Goal: Task Accomplishment & Management: Use online tool/utility

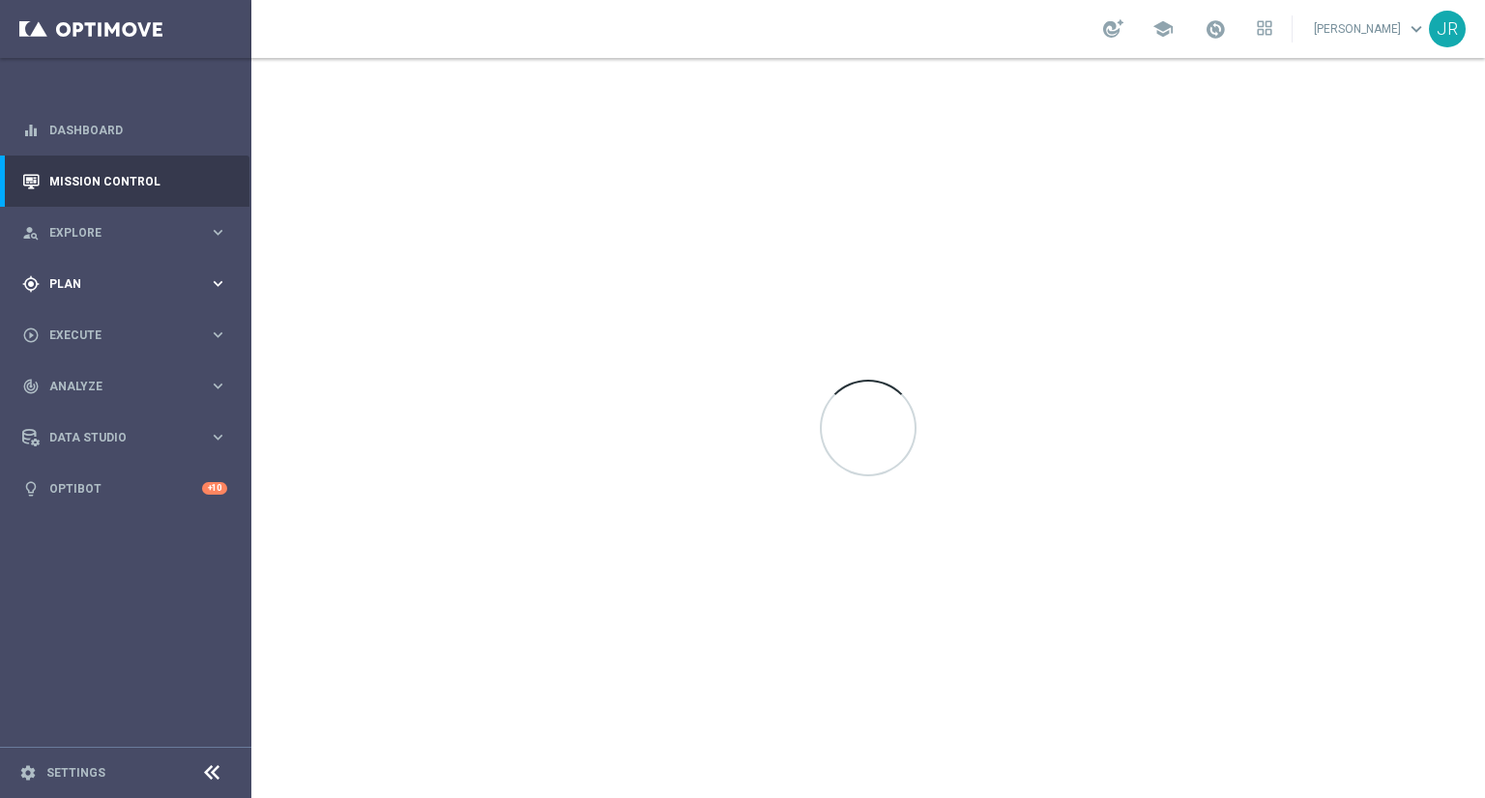
click at [19, 279] on div "gps_fixed Plan keyboard_arrow_right" at bounding box center [124, 283] width 249 height 51
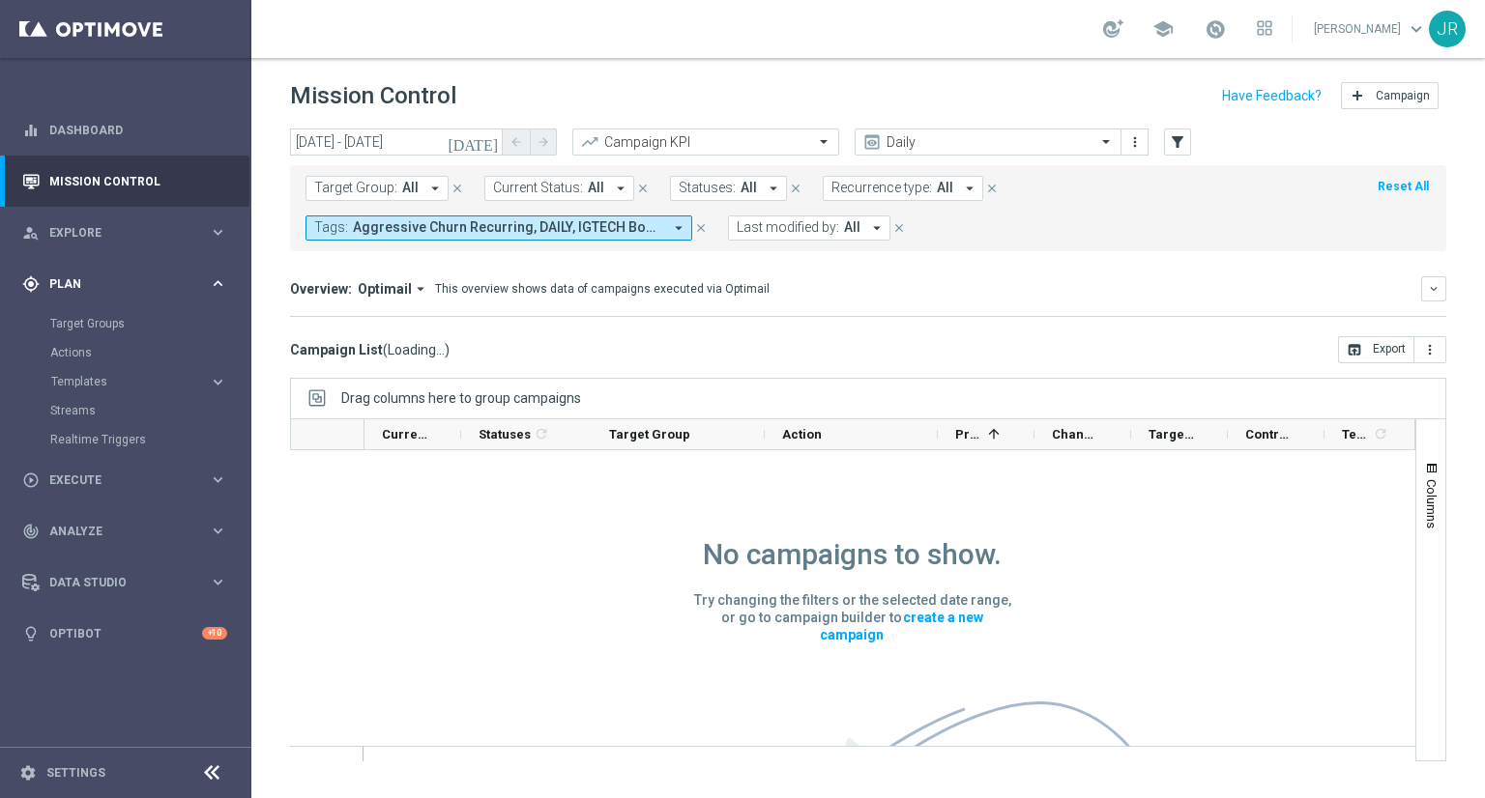
click at [78, 290] on div "gps_fixed Plan" at bounding box center [115, 283] width 187 height 17
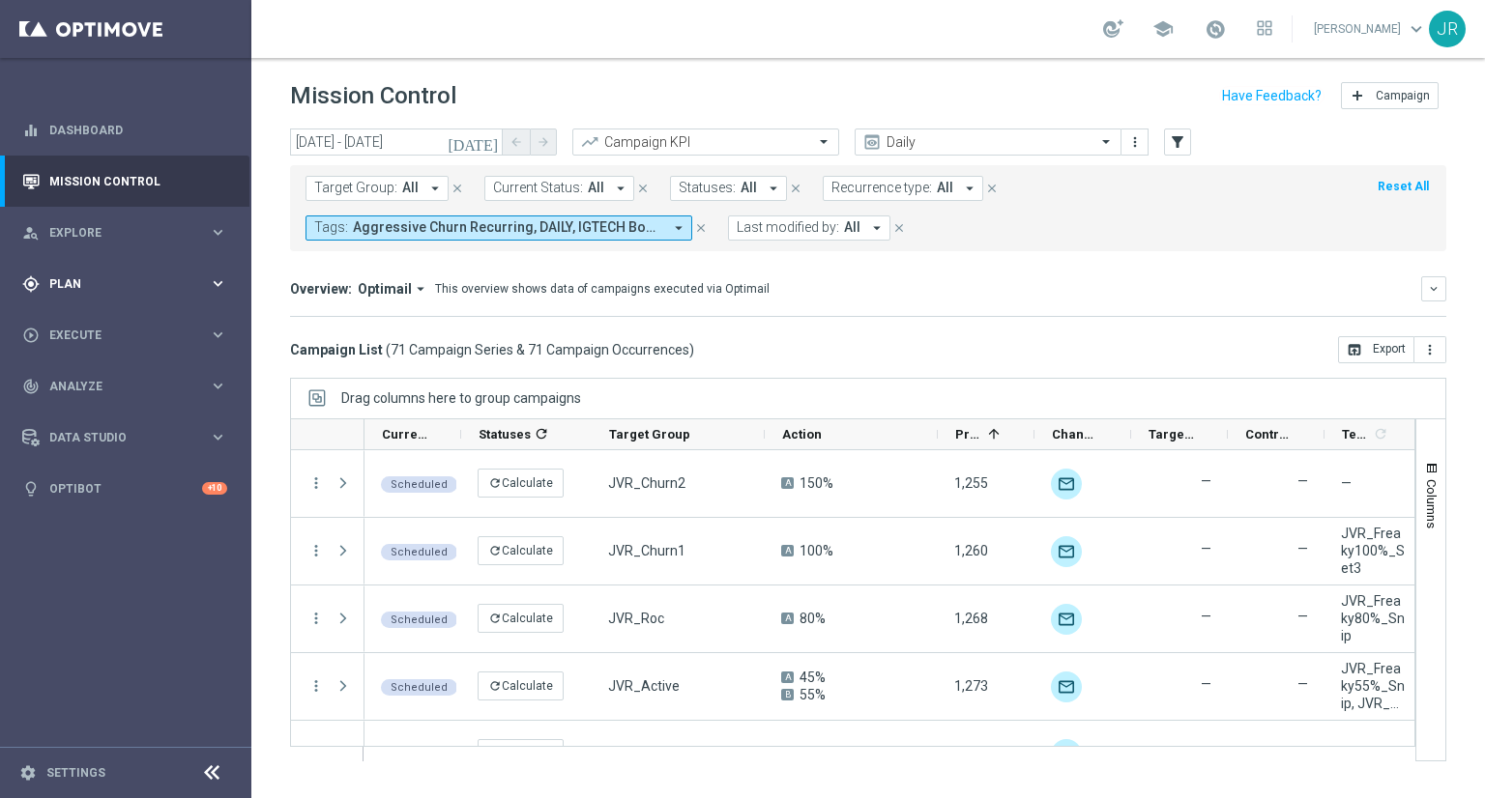
click at [92, 289] on div "gps_fixed Plan" at bounding box center [115, 283] width 187 height 17
click at [766, 297] on div "Overview: Optimail arrow_drop_down This overview shows data of campaigns execut…" at bounding box center [868, 288] width 1156 height 25
click at [101, 278] on span "Plan" at bounding box center [128, 284] width 159 height 12
click at [69, 387] on span "Templates" at bounding box center [120, 382] width 138 height 12
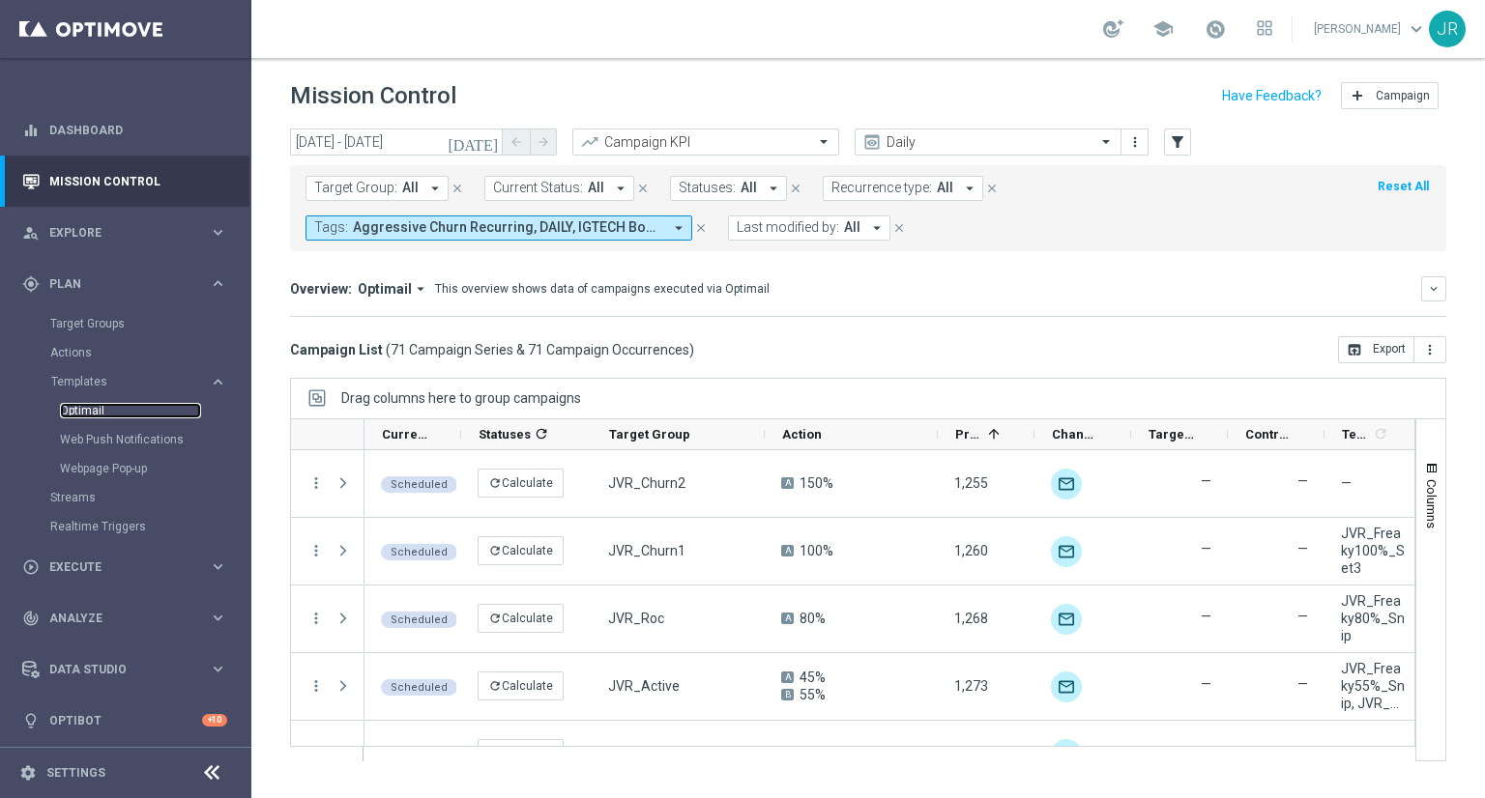
click at [75, 414] on link "Optimail" at bounding box center [130, 410] width 141 height 15
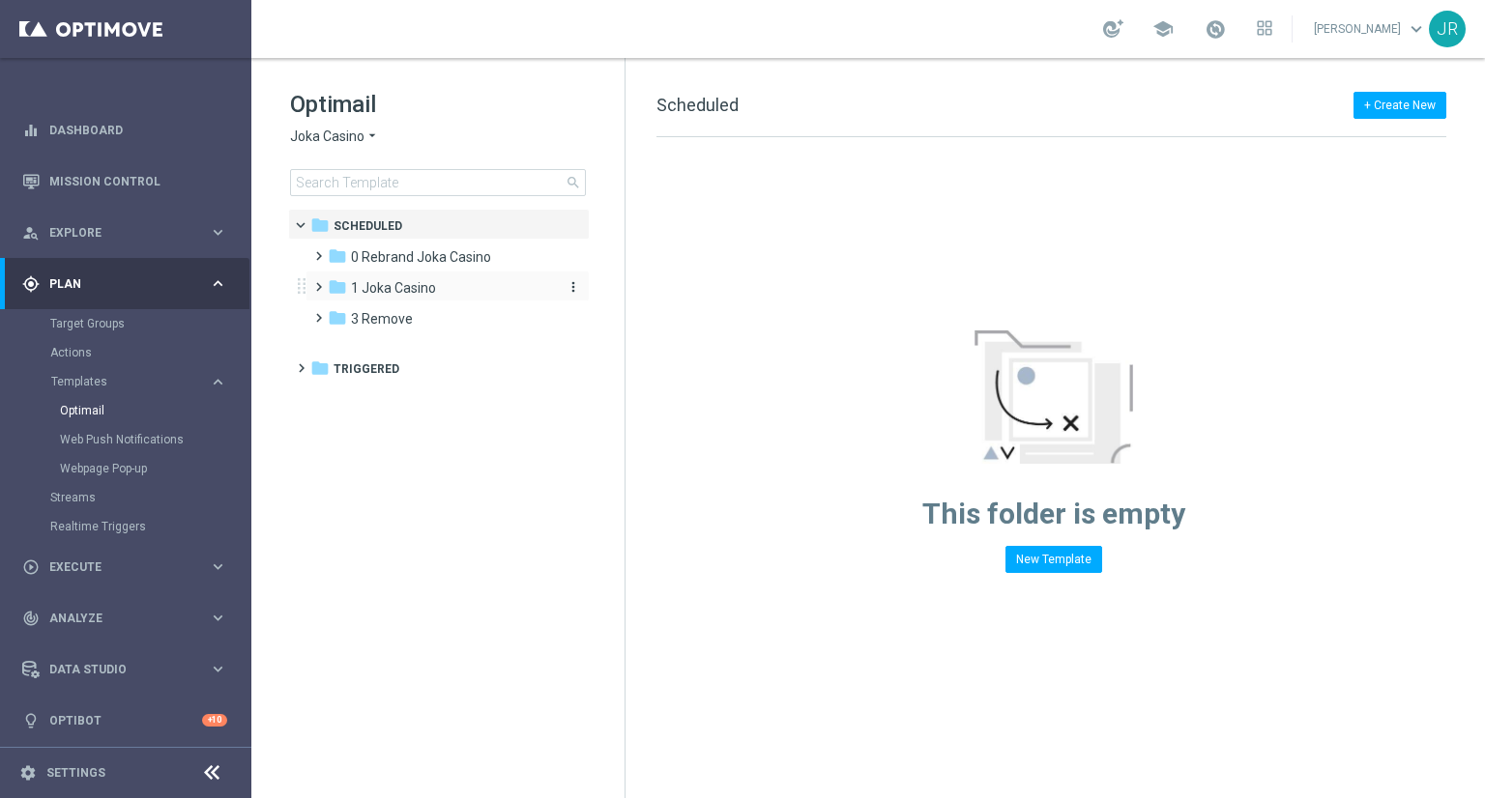
click at [406, 293] on span "1 Joka Casino" at bounding box center [393, 287] width 85 height 17
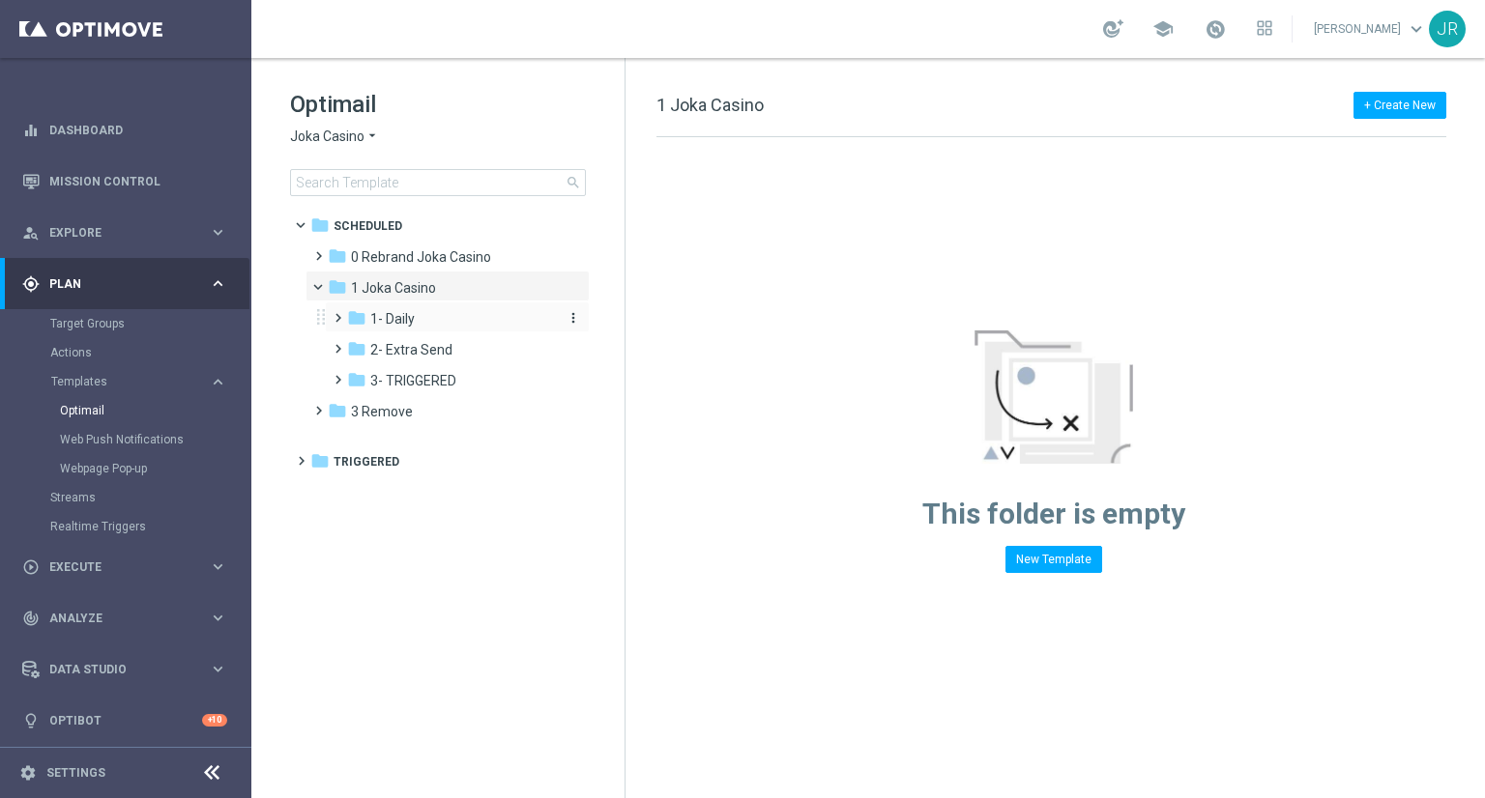
click at [411, 315] on span "1- Daily" at bounding box center [392, 318] width 44 height 17
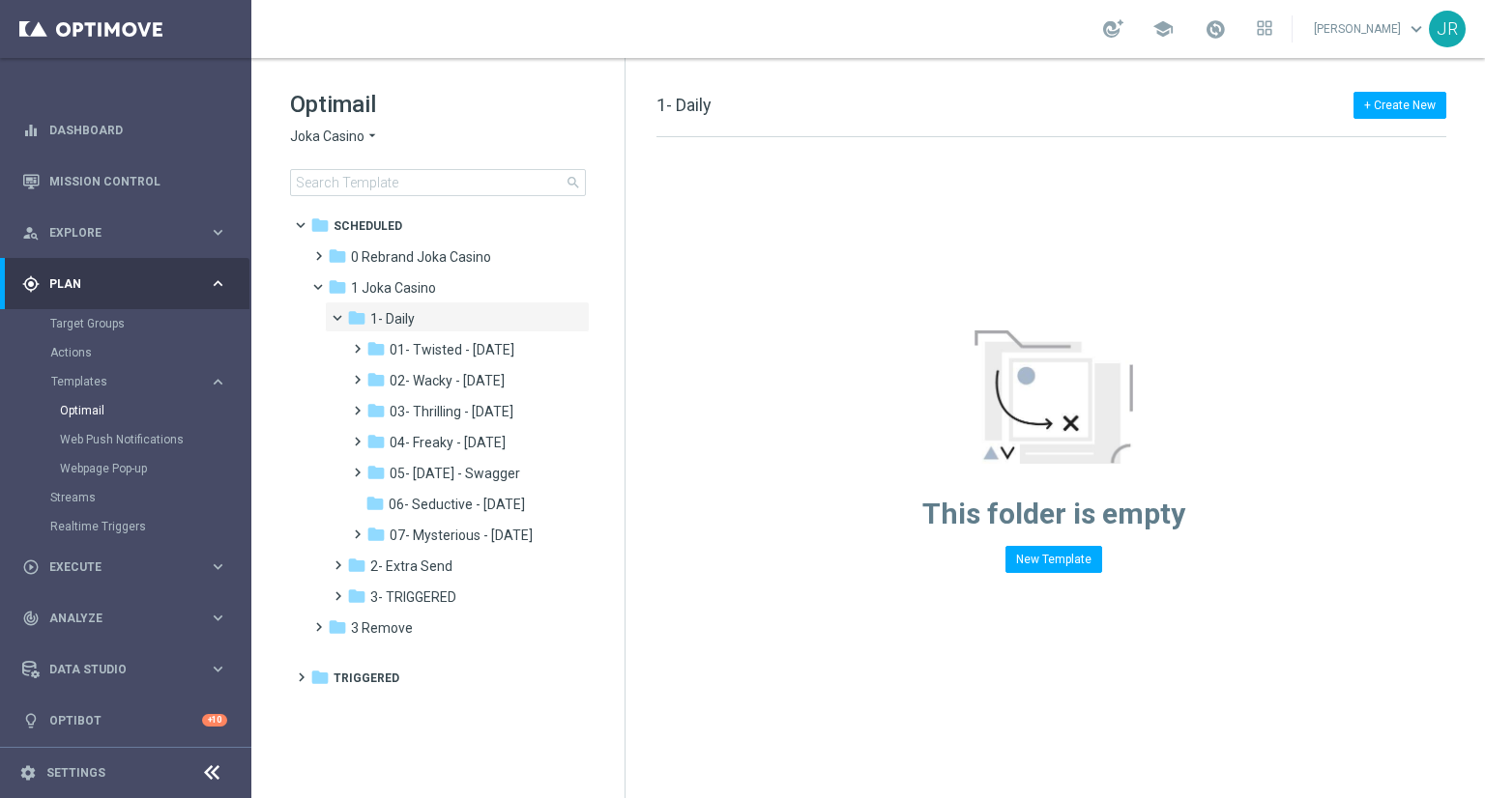
drag, startPoint x: 436, startPoint y: 438, endPoint x: 715, endPoint y: 467, distance: 280.8
click at [440, 439] on span "04- Freaky - [DATE]" at bounding box center [448, 442] width 116 height 17
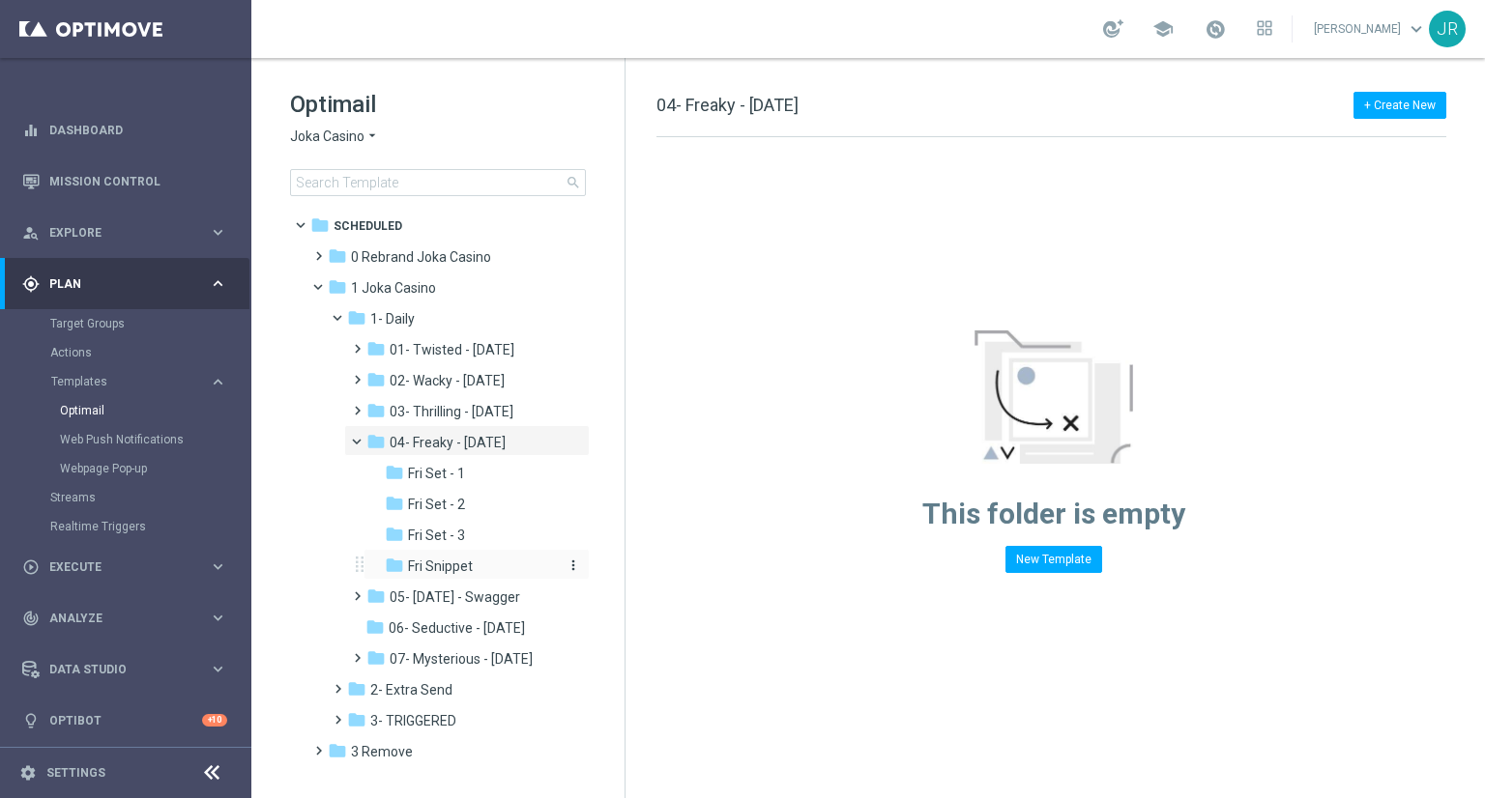
click at [436, 567] on span "Fri Snippet" at bounding box center [440, 566] width 65 height 17
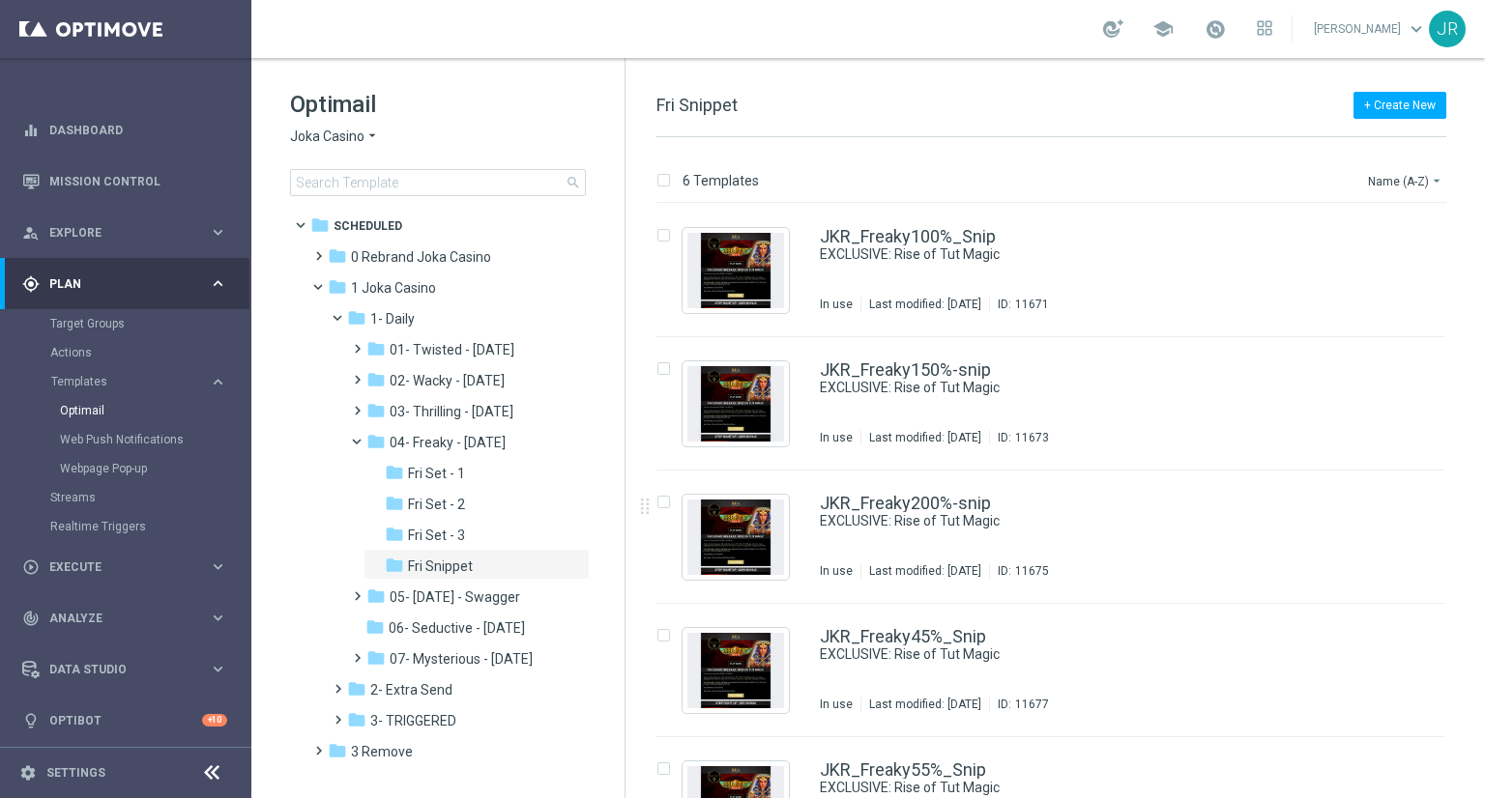
click at [342, 135] on span "Joka Casino" at bounding box center [327, 137] width 74 height 18
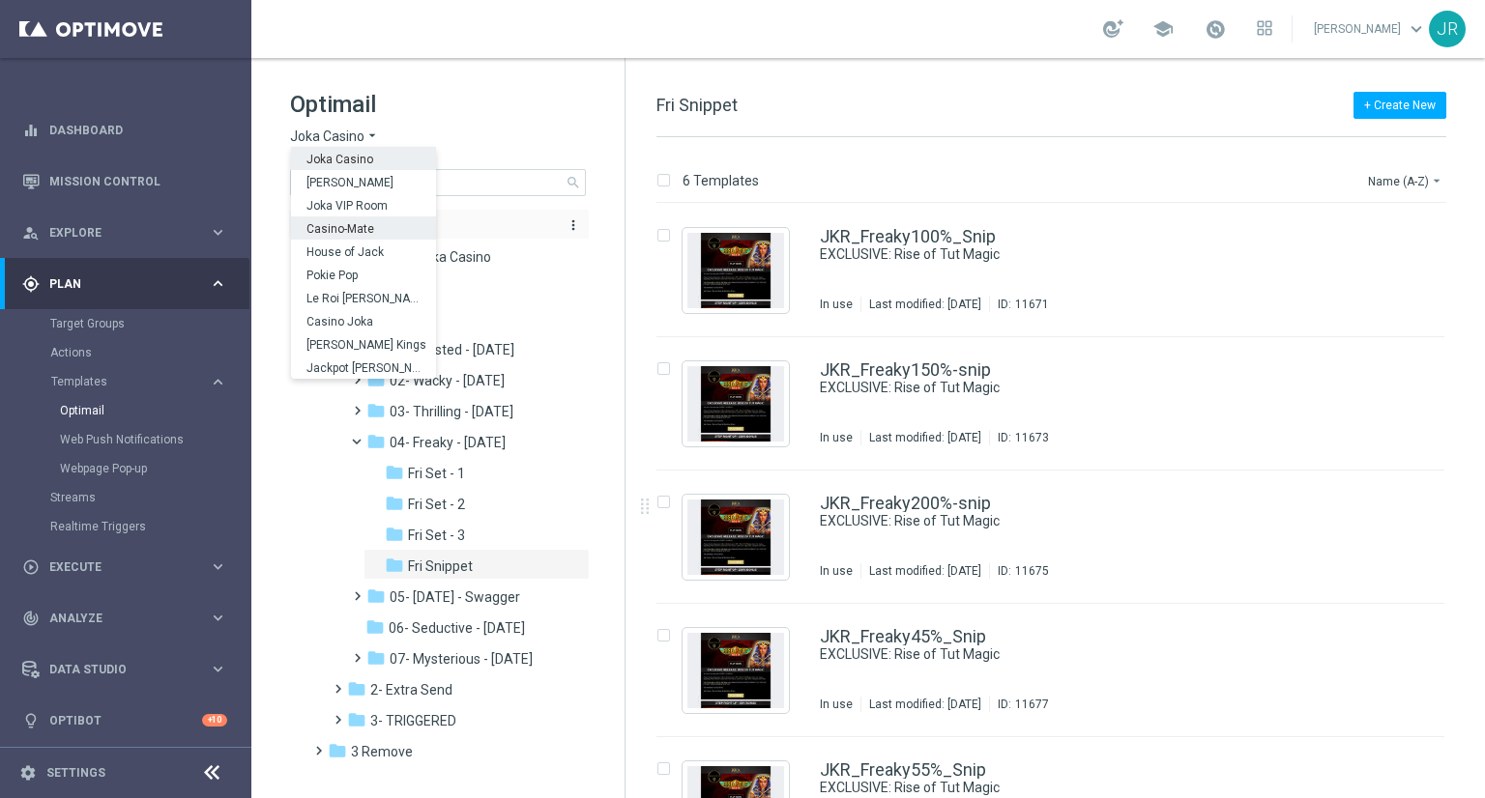
click at [0, 0] on span "Casino-Mate" at bounding box center [0, 0] width 0 height 0
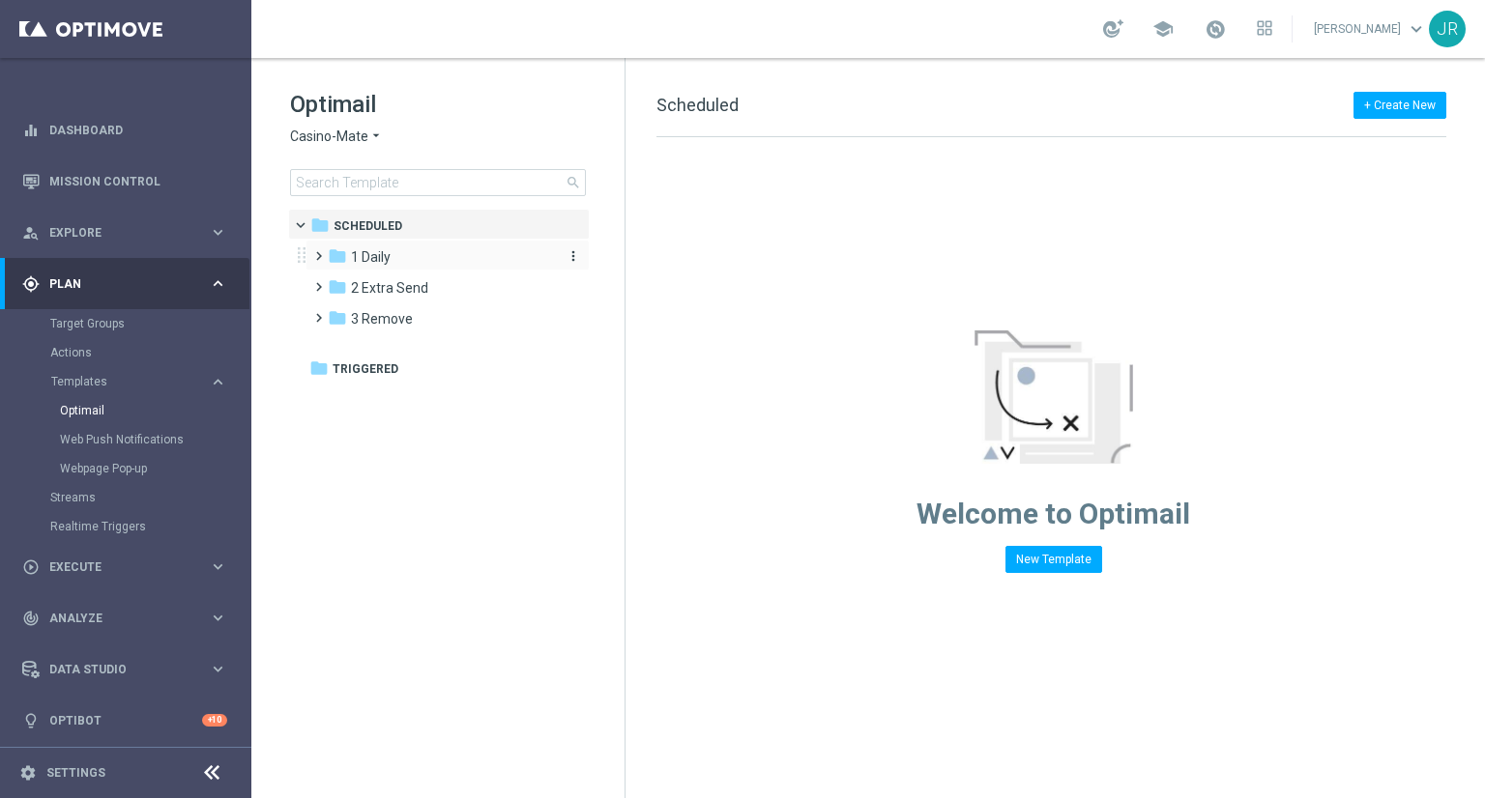
click at [379, 258] on span "1 Daily" at bounding box center [371, 256] width 40 height 17
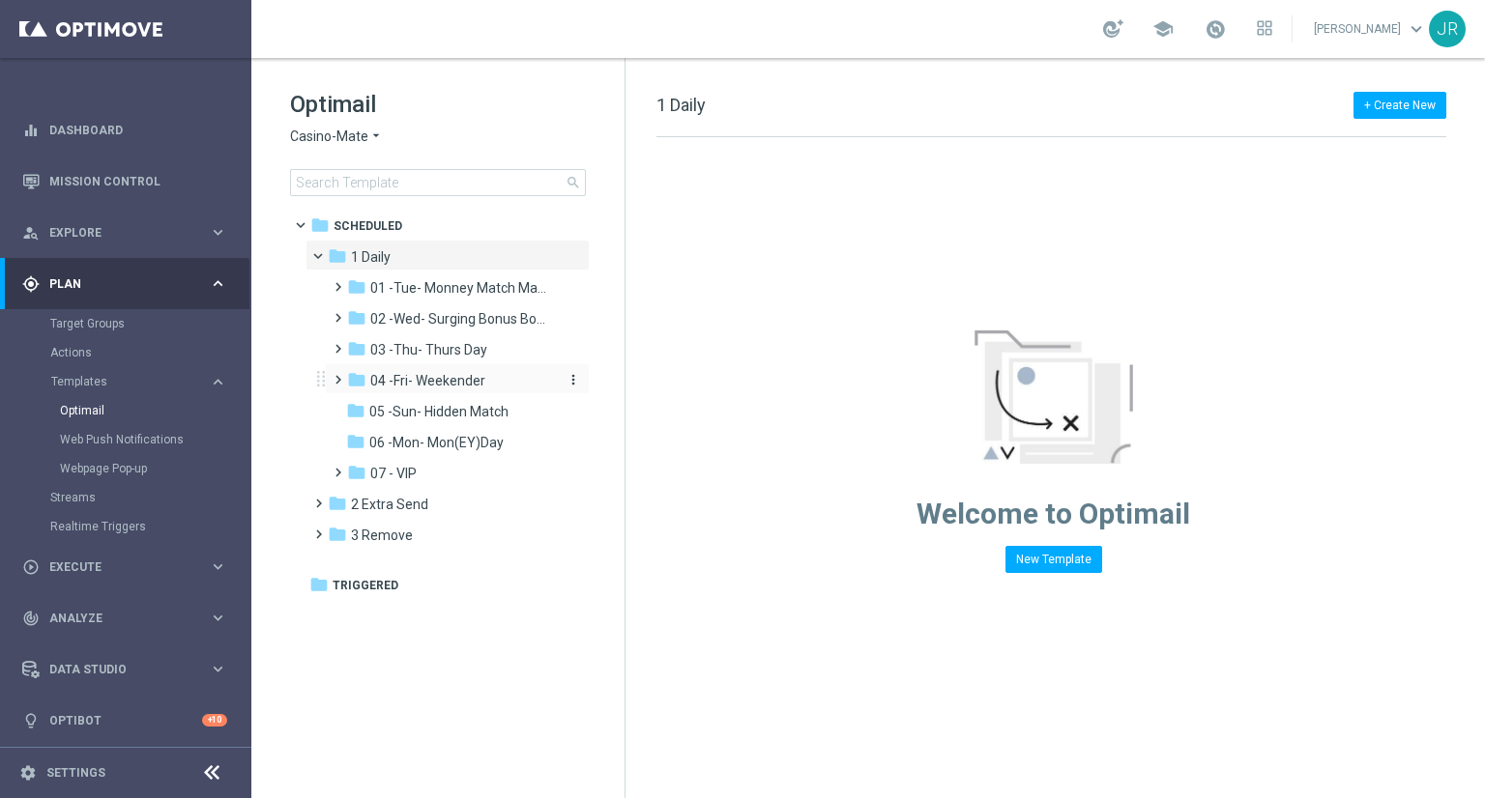
click at [395, 373] on span "04 -Fri- Weekender" at bounding box center [427, 380] width 115 height 17
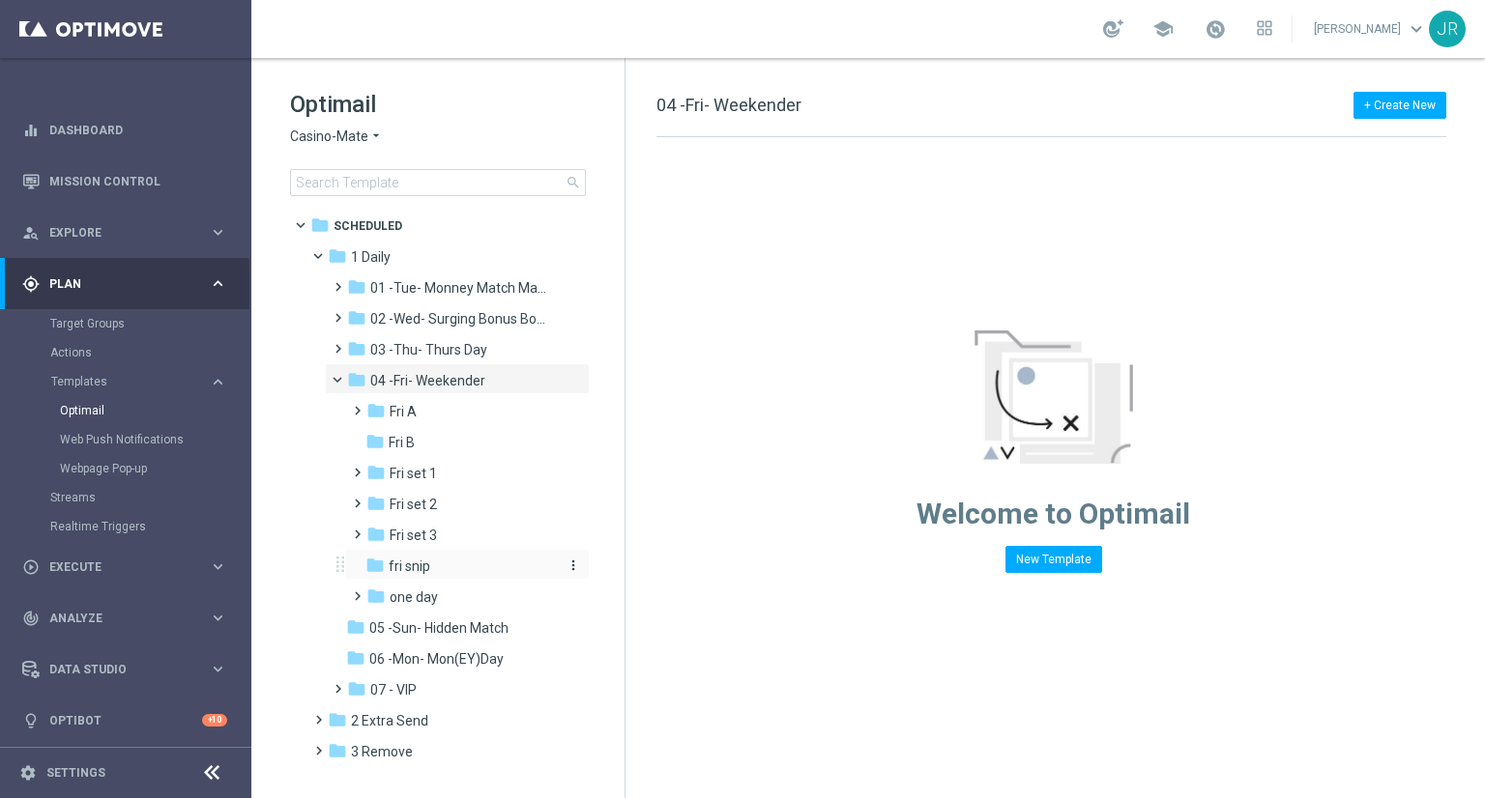
click at [406, 569] on span "fri snip" at bounding box center [410, 566] width 42 height 17
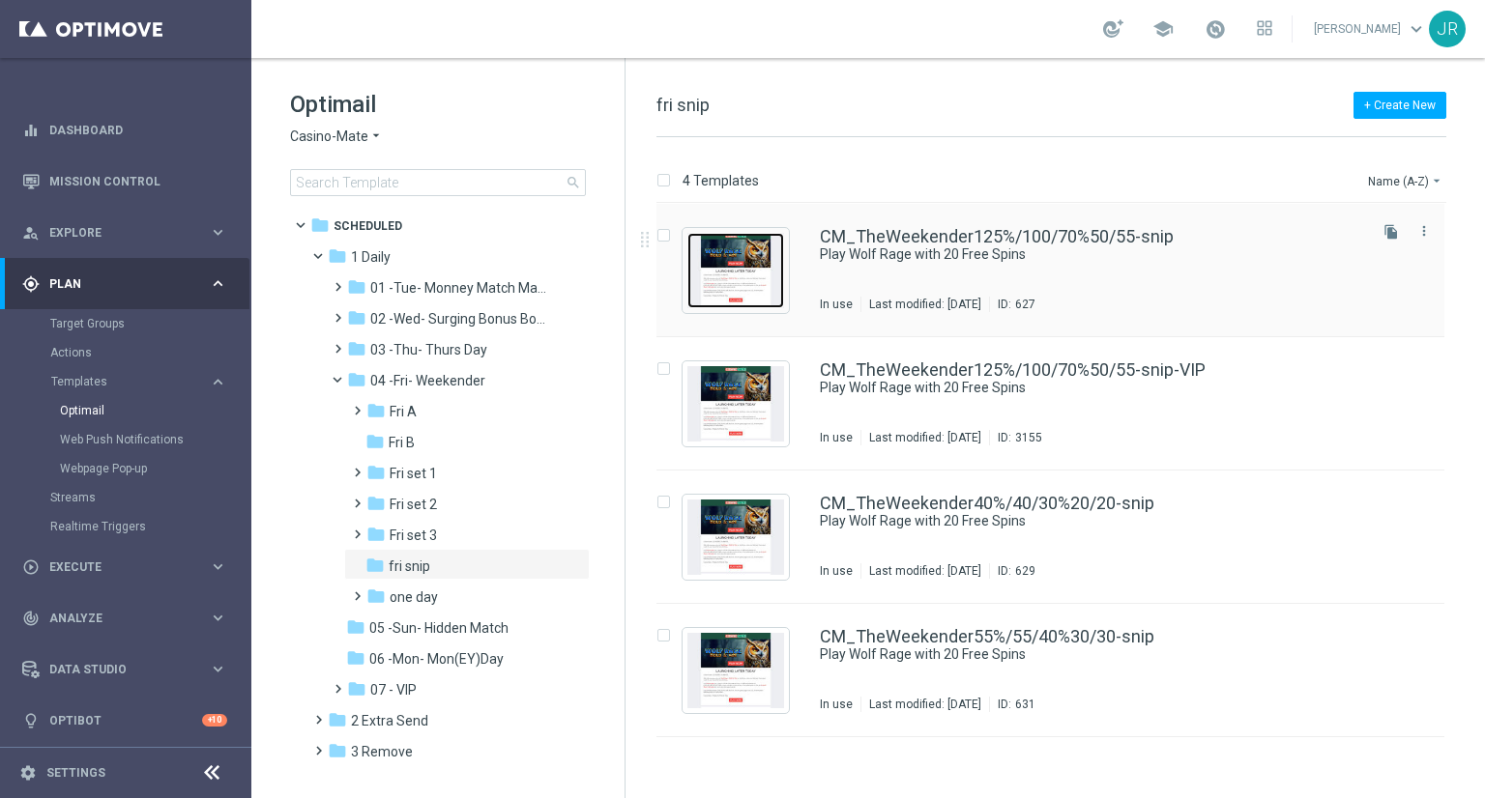
click at [721, 298] on img "Press SPACE to select this row." at bounding box center [735, 270] width 97 height 75
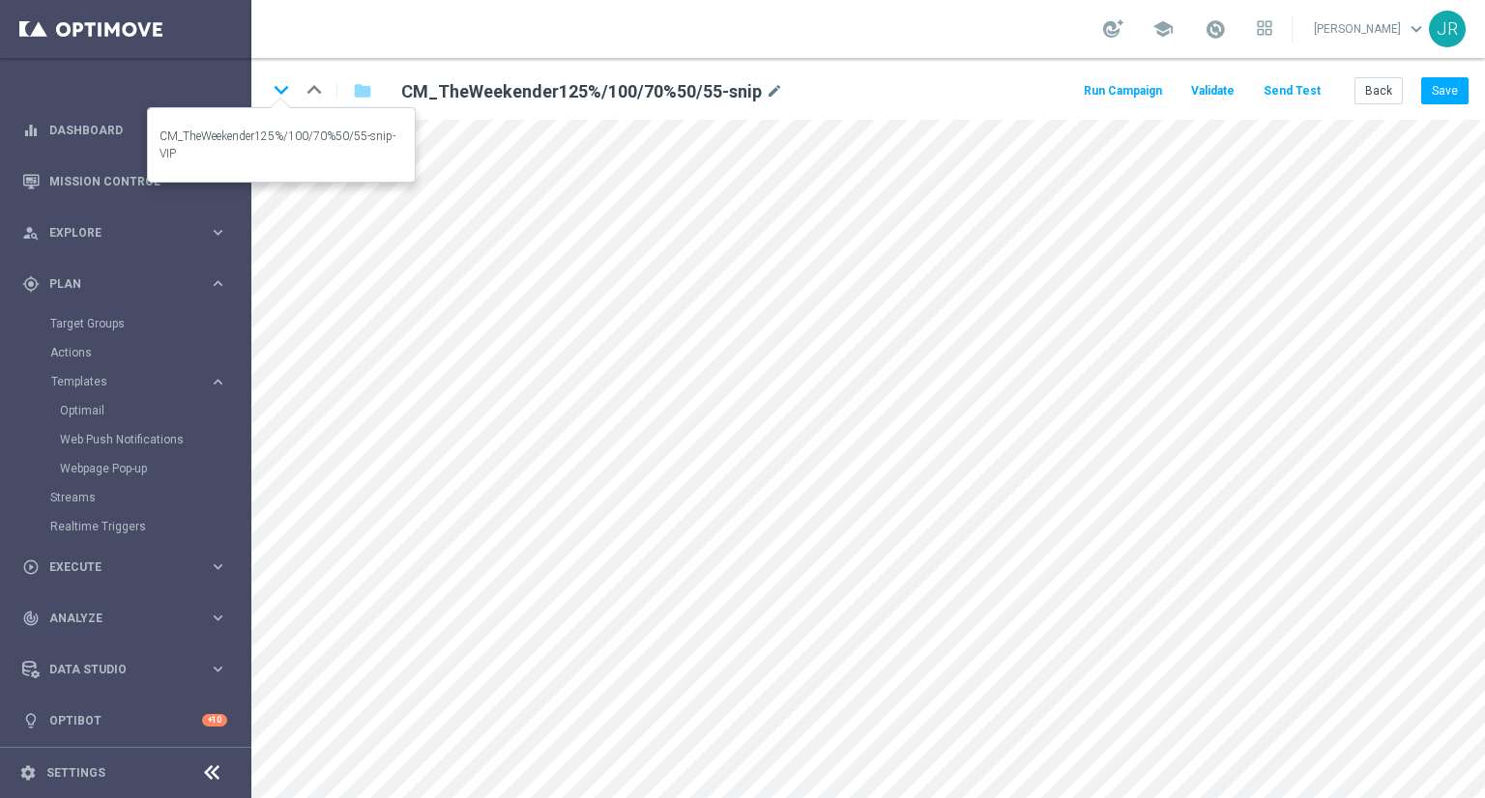
click at [282, 91] on icon "keyboard_arrow_down" at bounding box center [281, 89] width 29 height 29
click at [283, 83] on icon "keyboard_arrow_down" at bounding box center [281, 89] width 29 height 29
click at [279, 90] on icon "keyboard_arrow_down" at bounding box center [281, 89] width 29 height 29
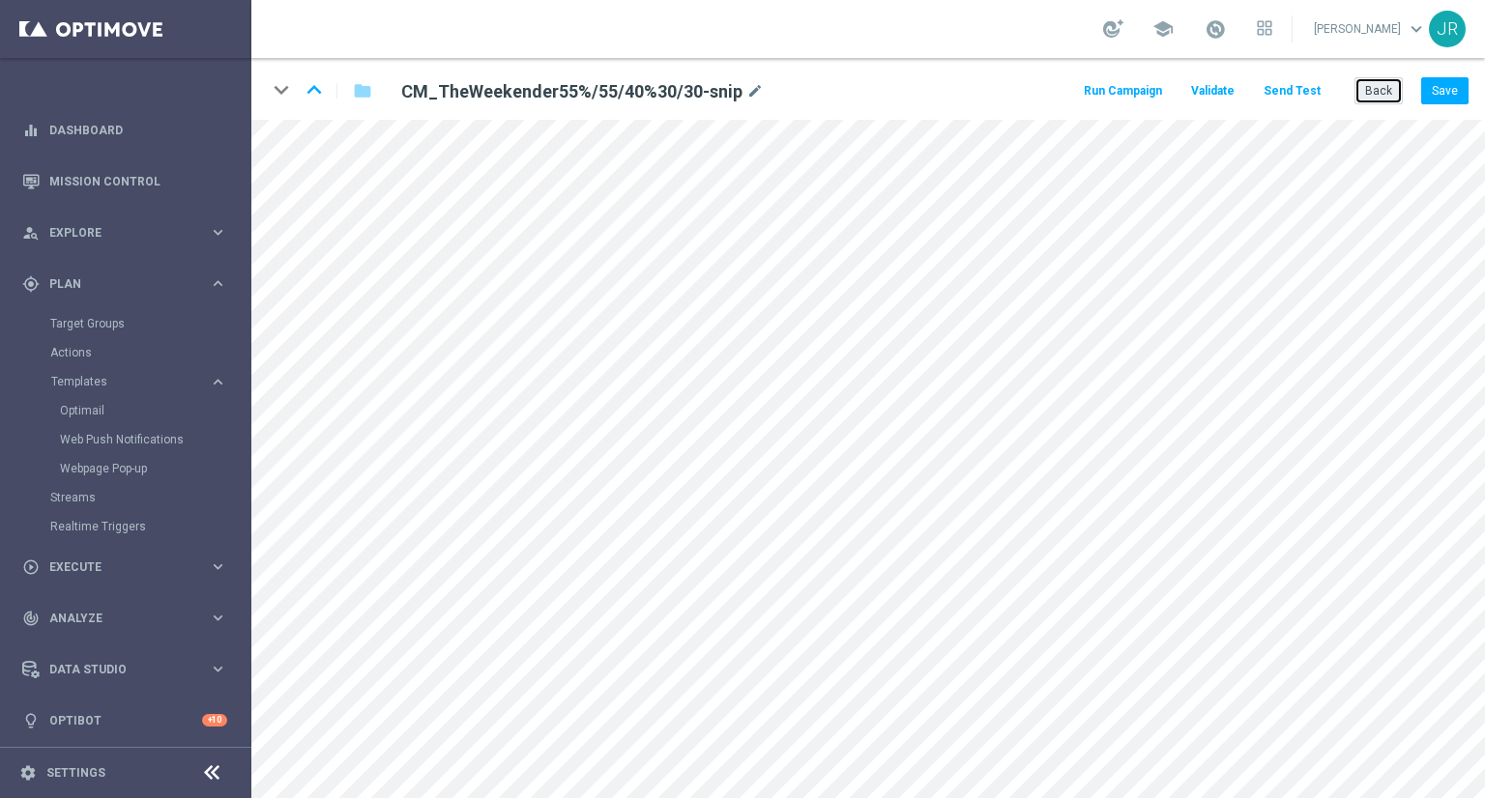
click at [1392, 99] on button "Back" at bounding box center [1378, 90] width 48 height 27
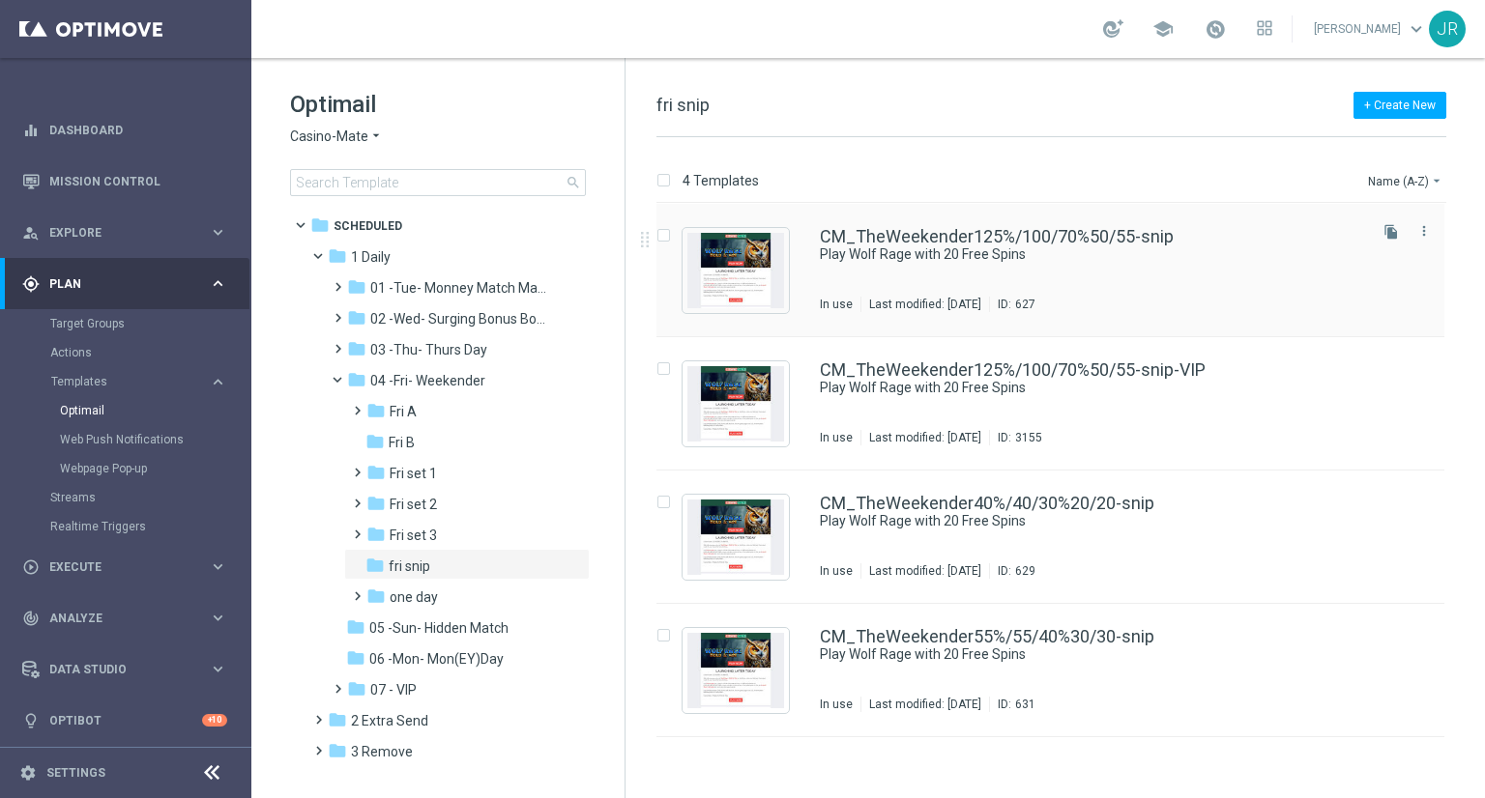
click at [741, 308] on div "Press SPACE to select this row." at bounding box center [735, 270] width 106 height 85
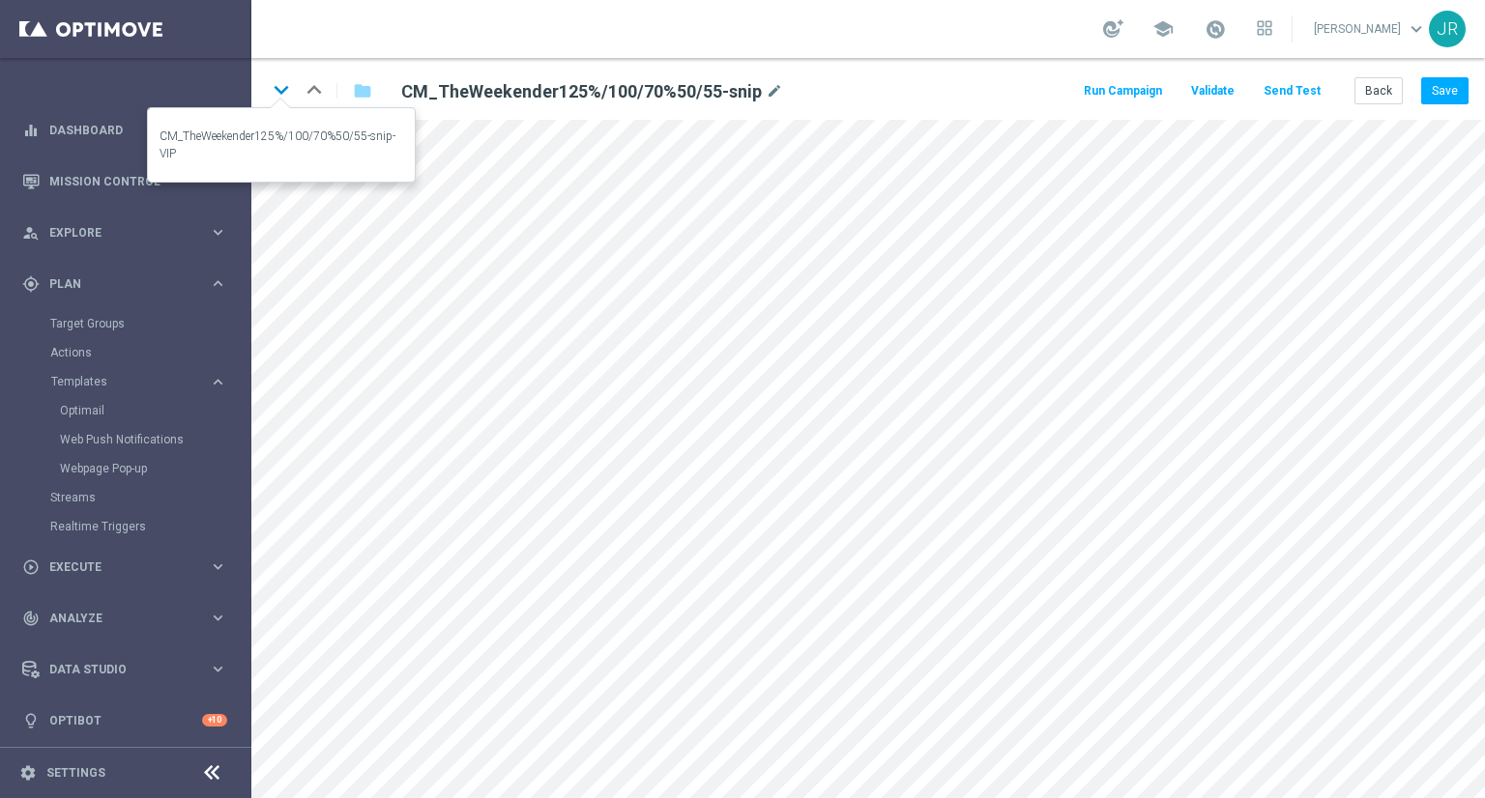
click at [291, 92] on icon "keyboard_arrow_down" at bounding box center [281, 89] width 29 height 29
drag, startPoint x: 281, startPoint y: 84, endPoint x: 290, endPoint y: 101, distance: 18.6
click at [281, 85] on icon "keyboard_arrow_down" at bounding box center [281, 89] width 29 height 29
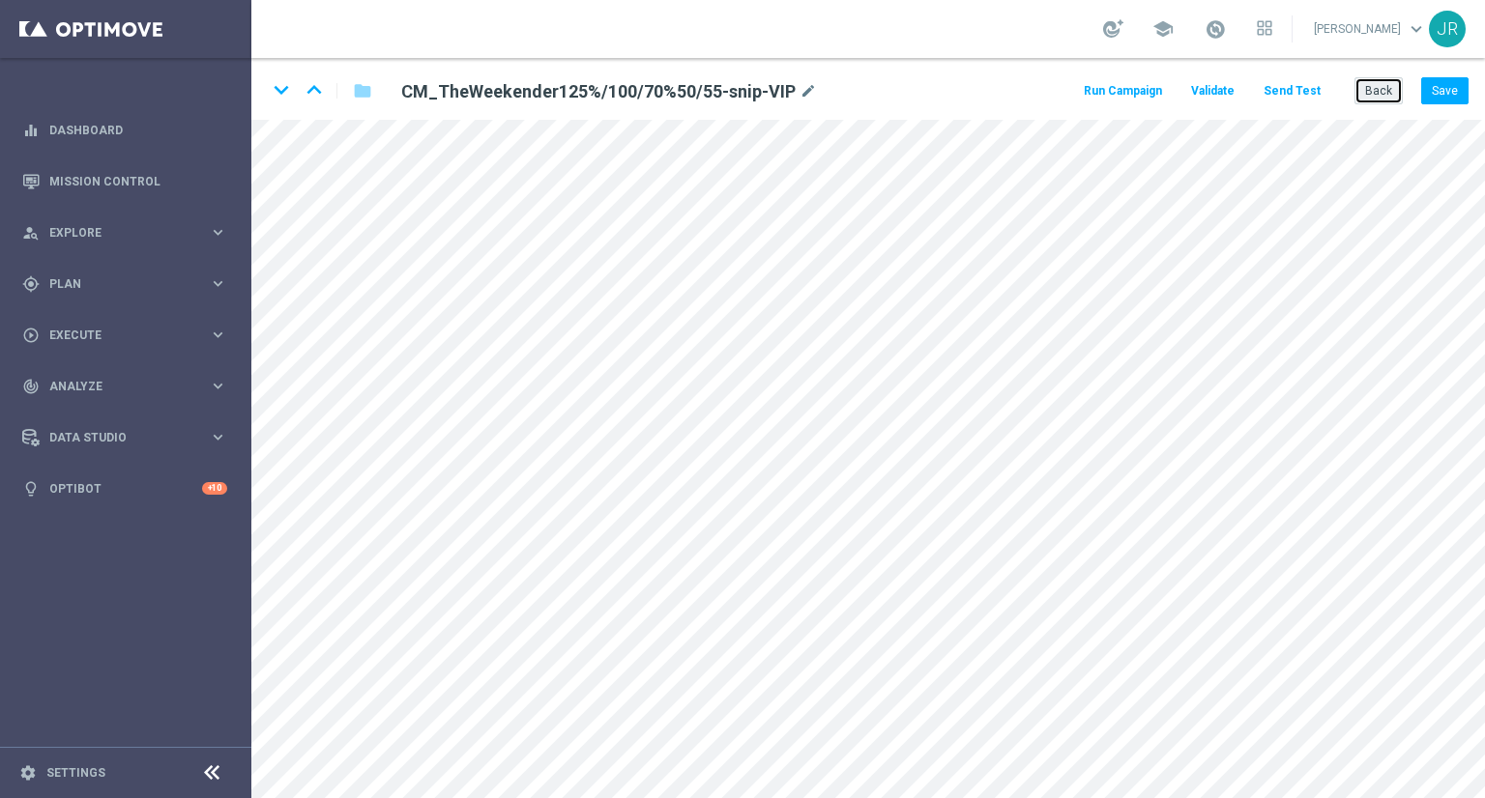
click at [1376, 86] on button "Back" at bounding box center [1378, 90] width 48 height 27
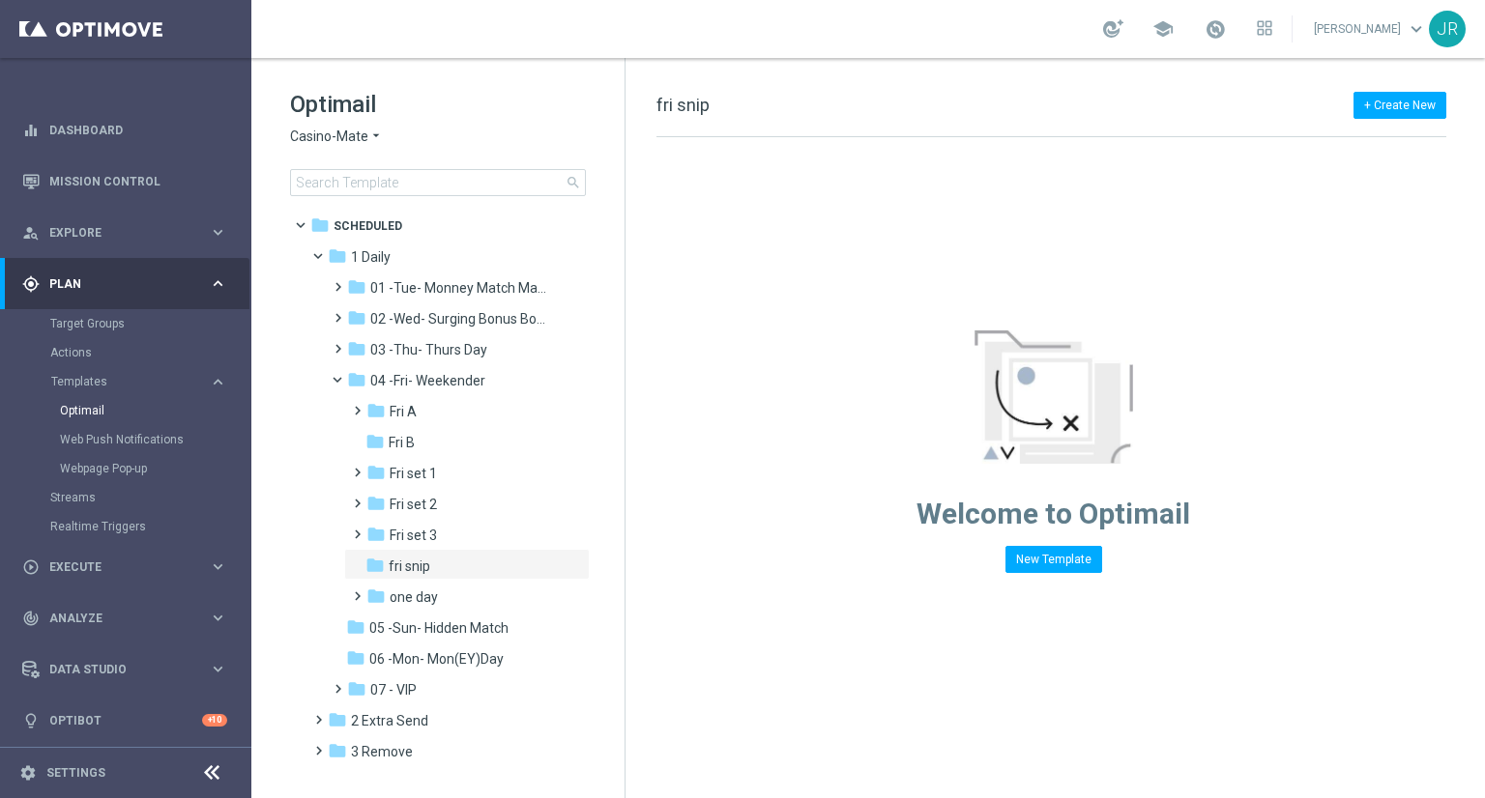
click at [329, 149] on div "Optimail Casino-Mate arrow_drop_down × Casino-Mate search" at bounding box center [457, 142] width 334 height 107
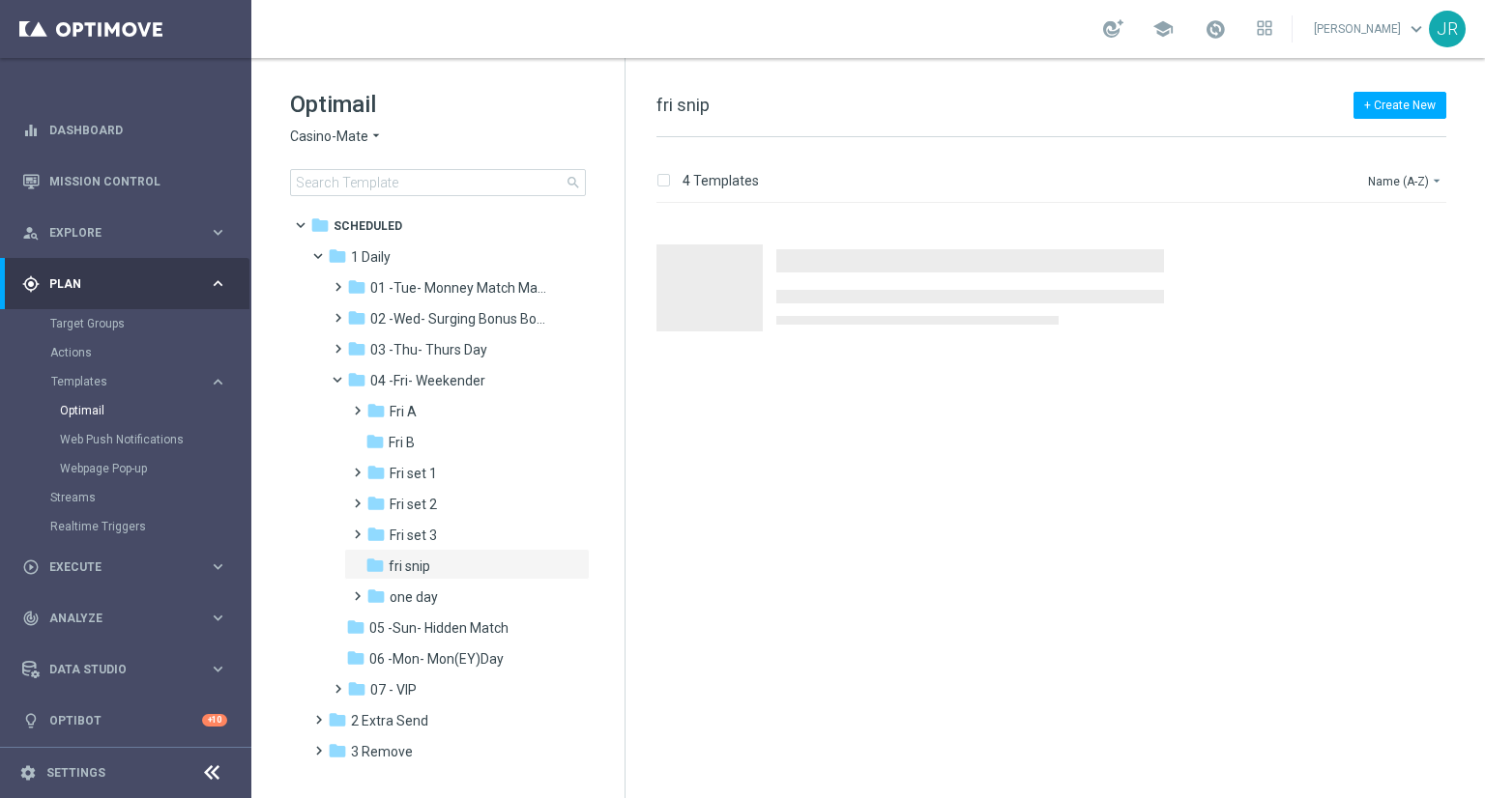
drag, startPoint x: 313, startPoint y: 132, endPoint x: 294, endPoint y: 127, distance: 20.2
click at [294, 128] on span "Casino-Mate" at bounding box center [329, 137] width 78 height 18
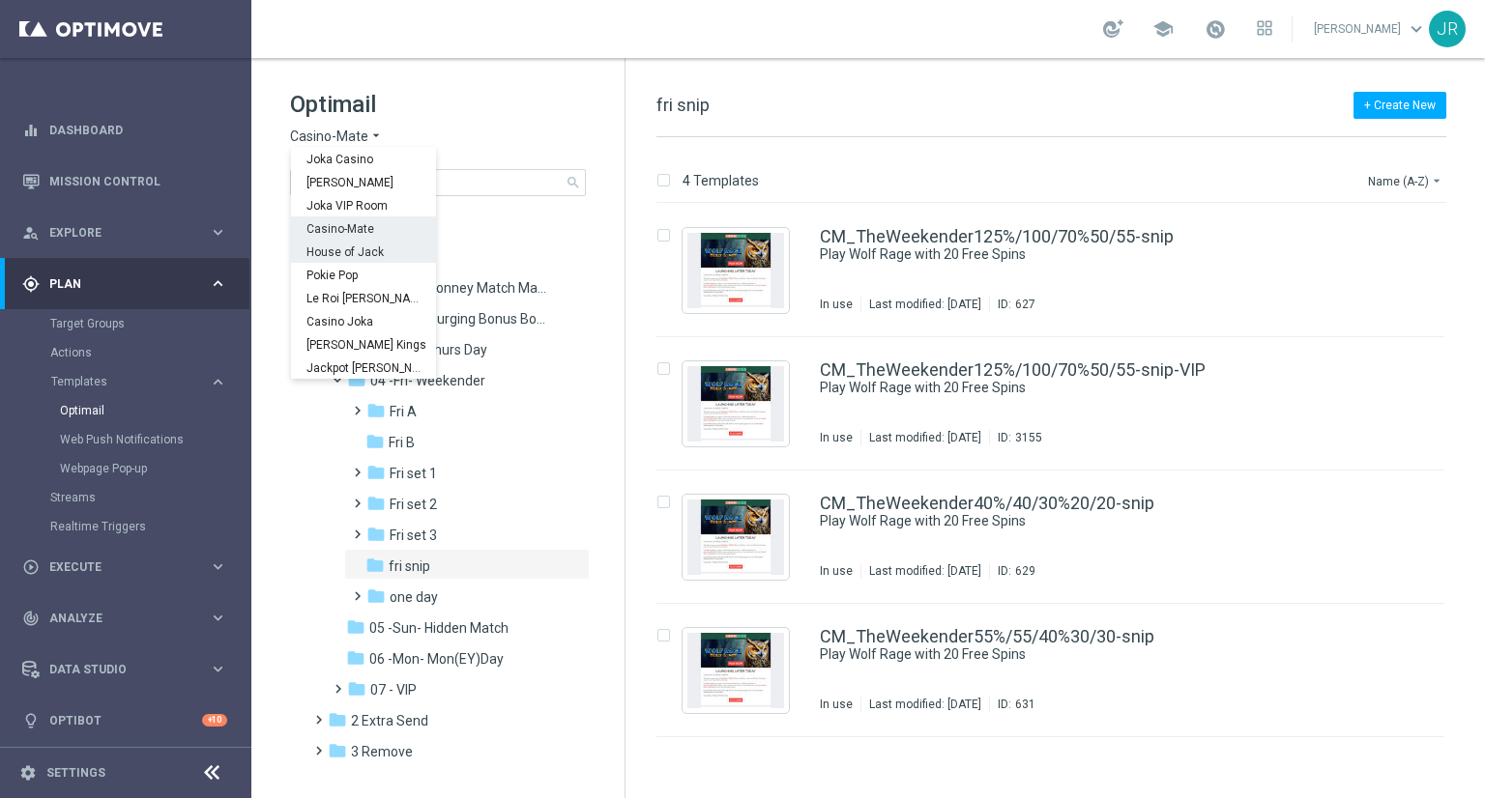
click at [0, 0] on span "House of Jack" at bounding box center [0, 0] width 0 height 0
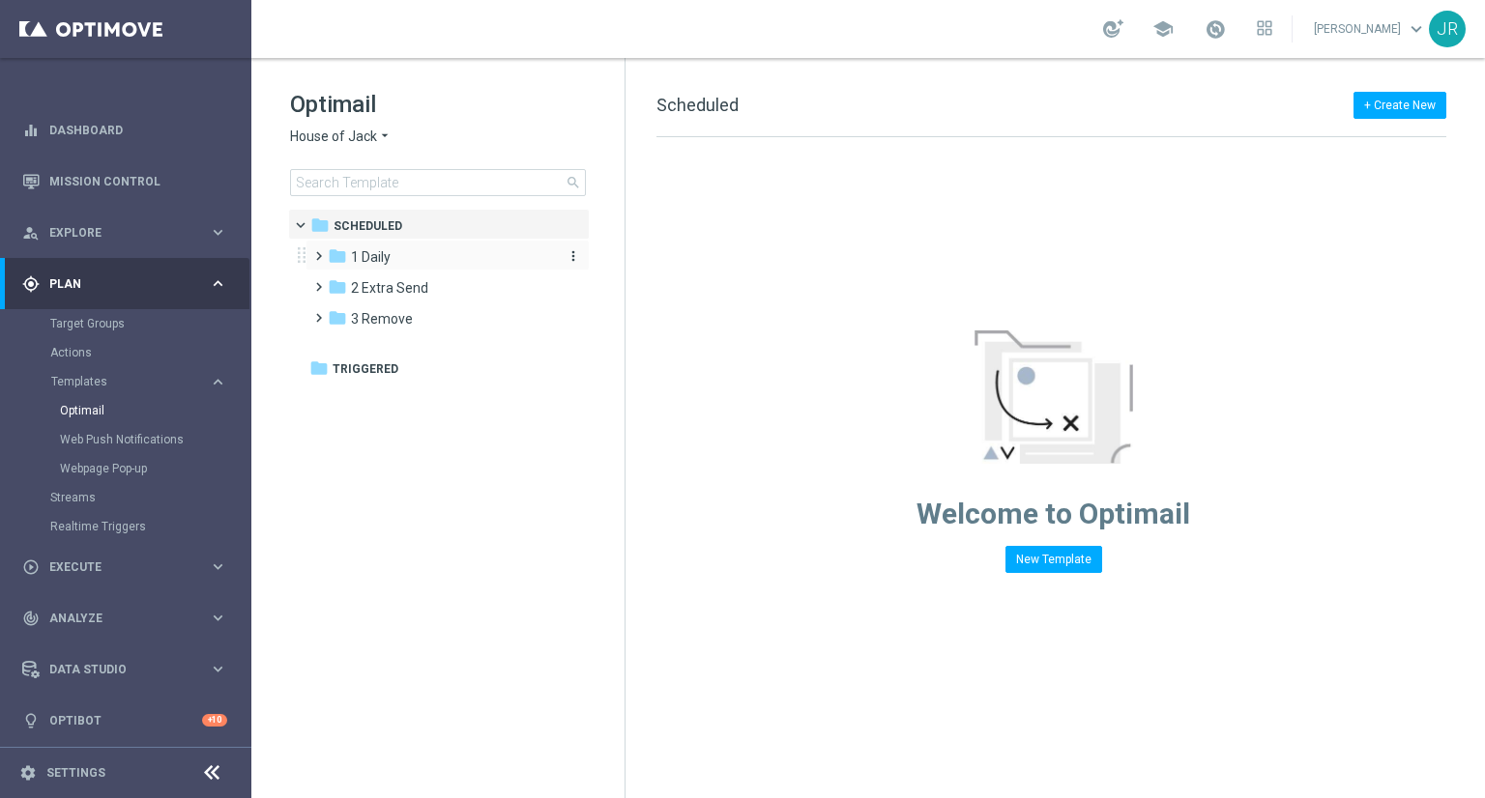
click at [365, 262] on span "1 Daily" at bounding box center [371, 256] width 40 height 17
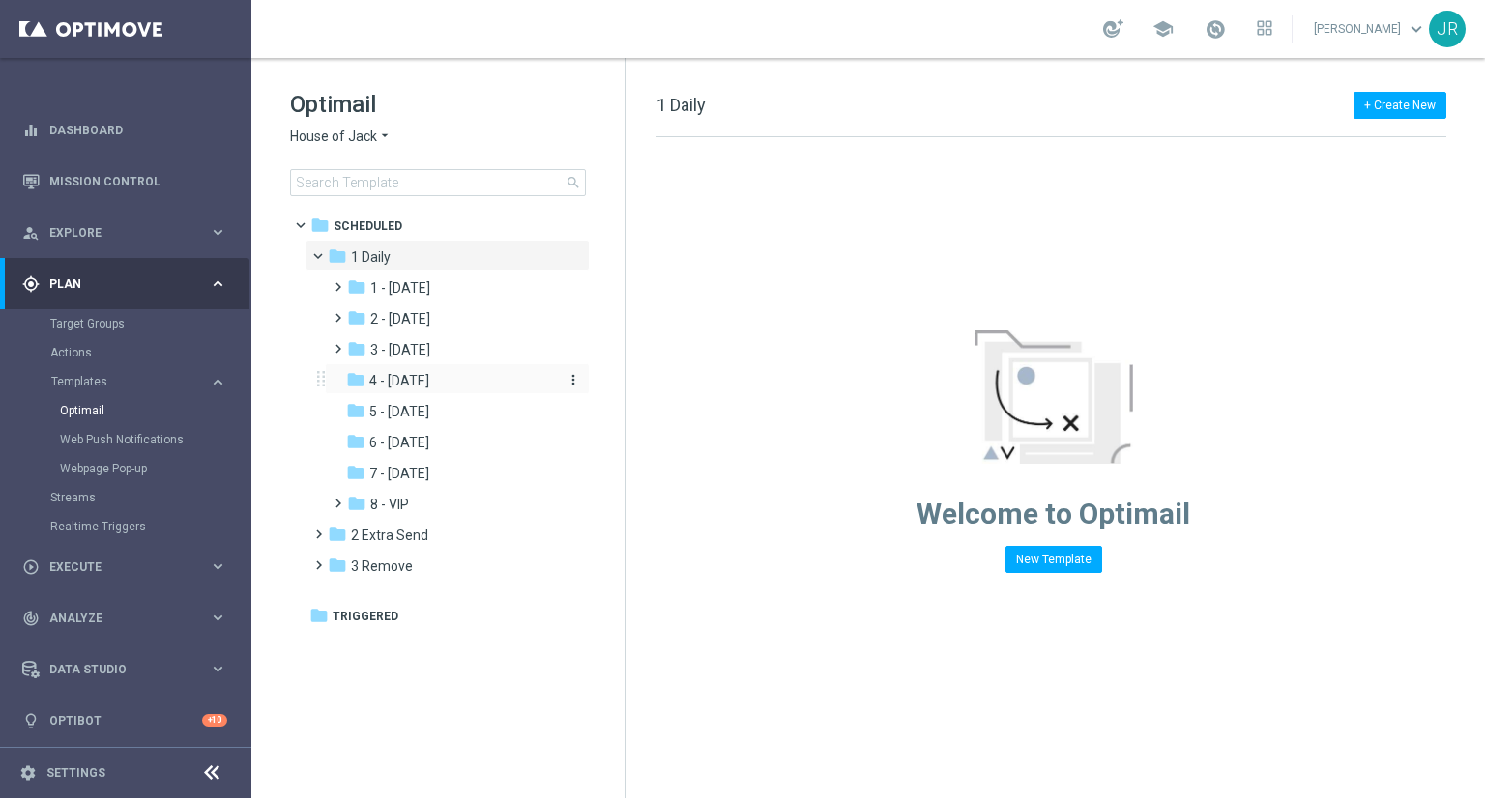
click at [429, 372] on div "folder 4 - Friday" at bounding box center [449, 381] width 206 height 22
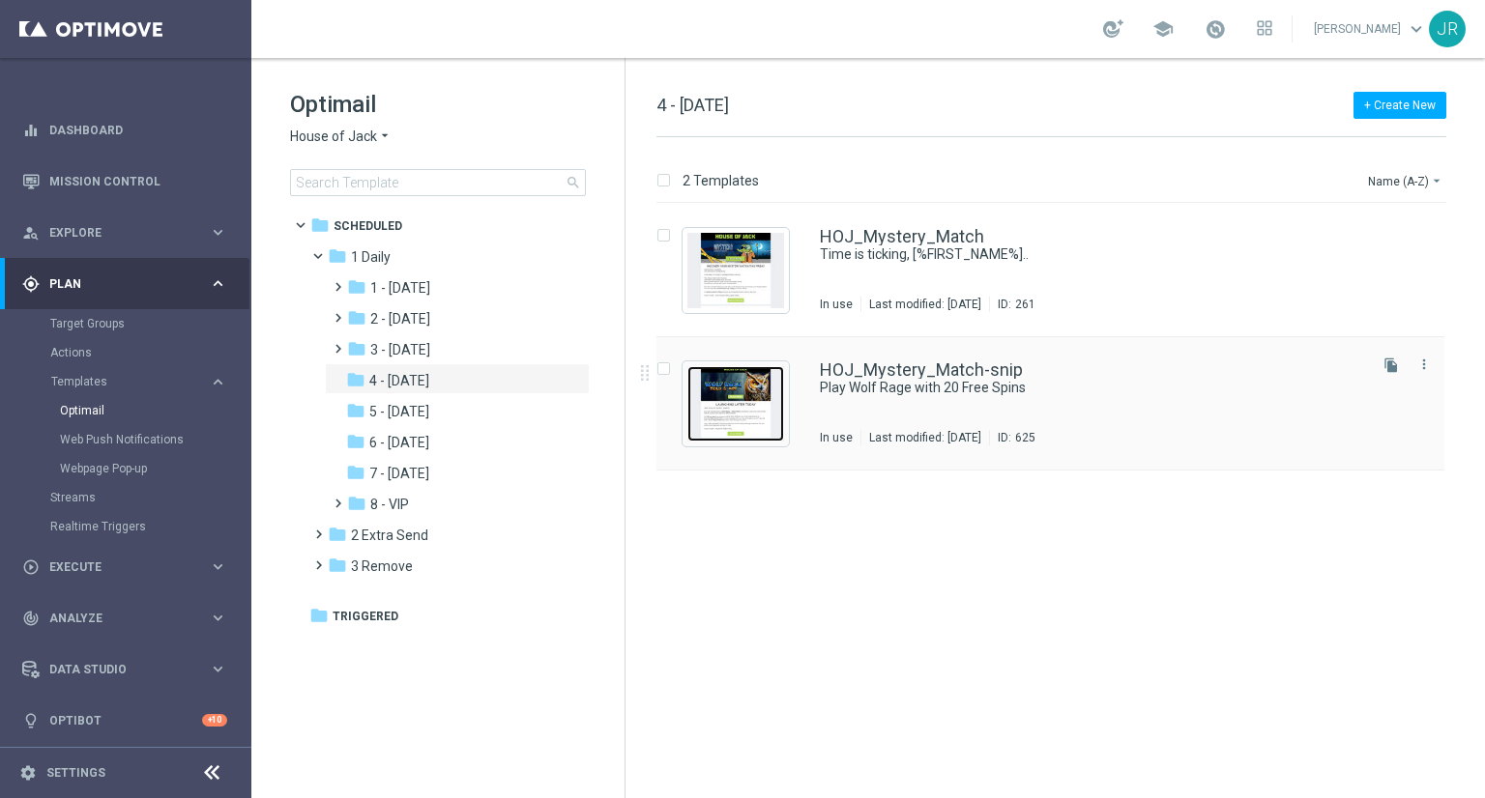
click at [741, 417] on img "Press SPACE to select this row." at bounding box center [735, 403] width 97 height 75
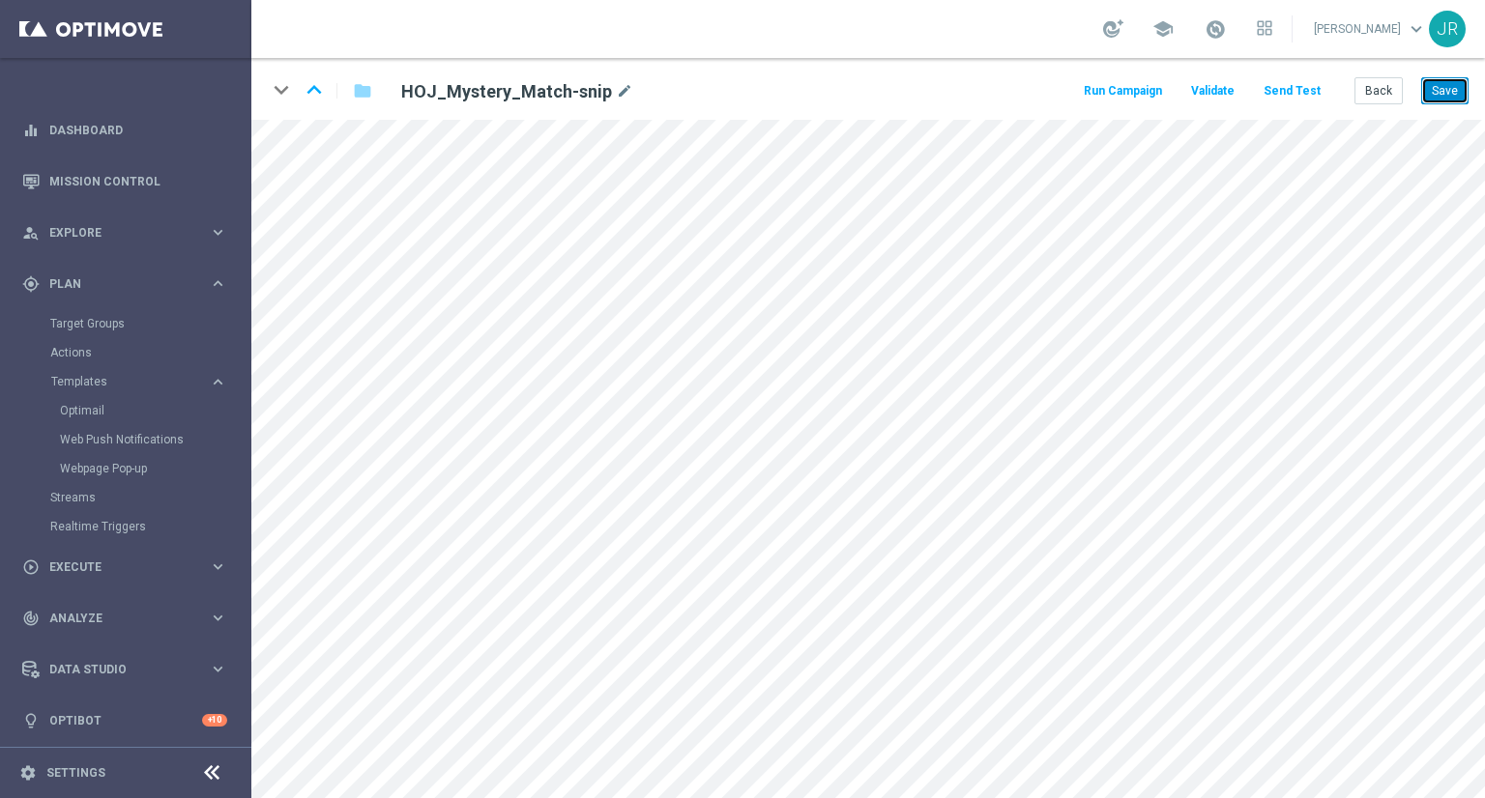
drag, startPoint x: 1442, startPoint y: 101, endPoint x: 1438, endPoint y: 111, distance: 11.3
click at [1442, 100] on button "Save" at bounding box center [1444, 90] width 47 height 27
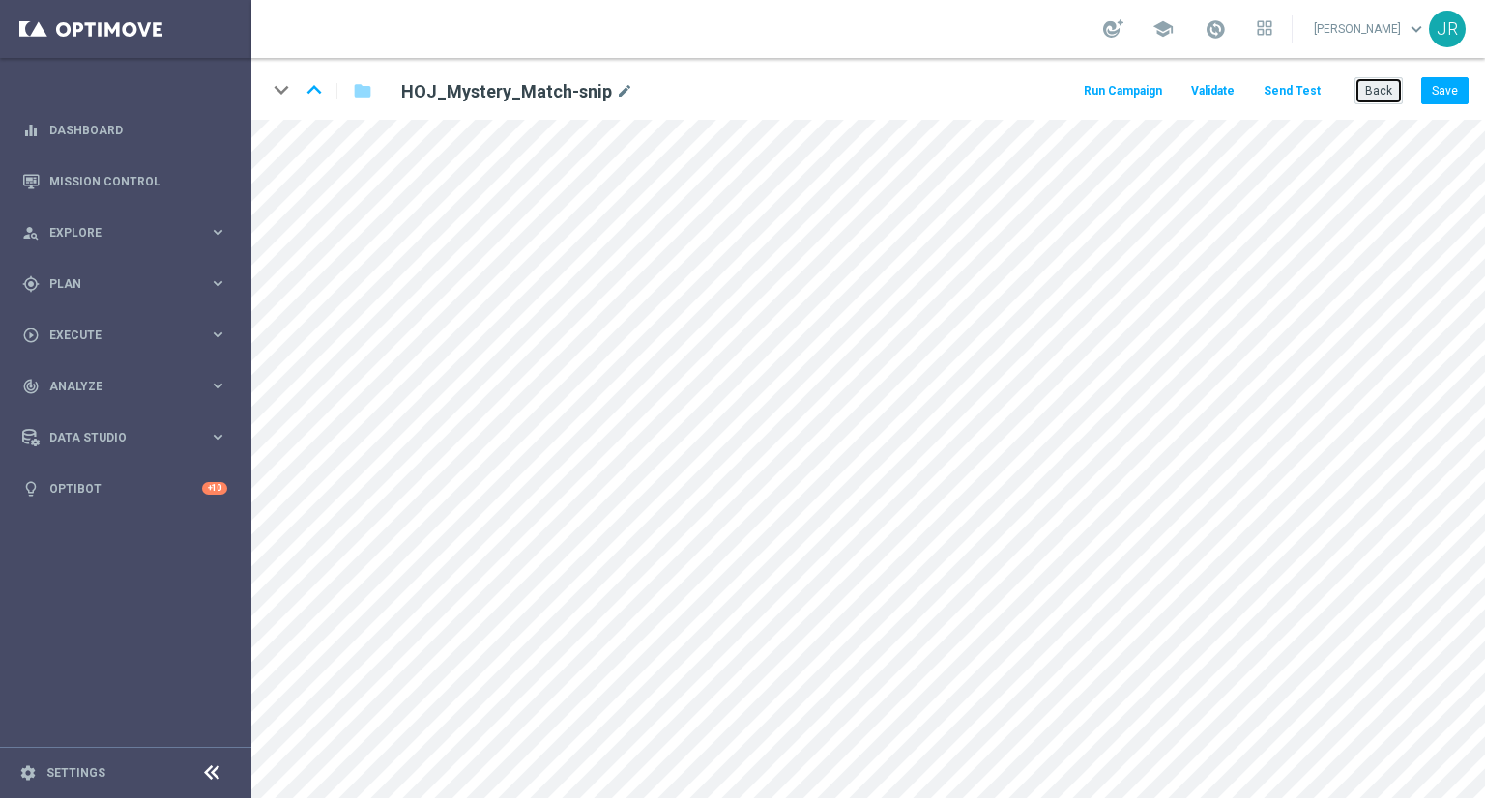
click at [1386, 92] on button "Back" at bounding box center [1378, 90] width 48 height 27
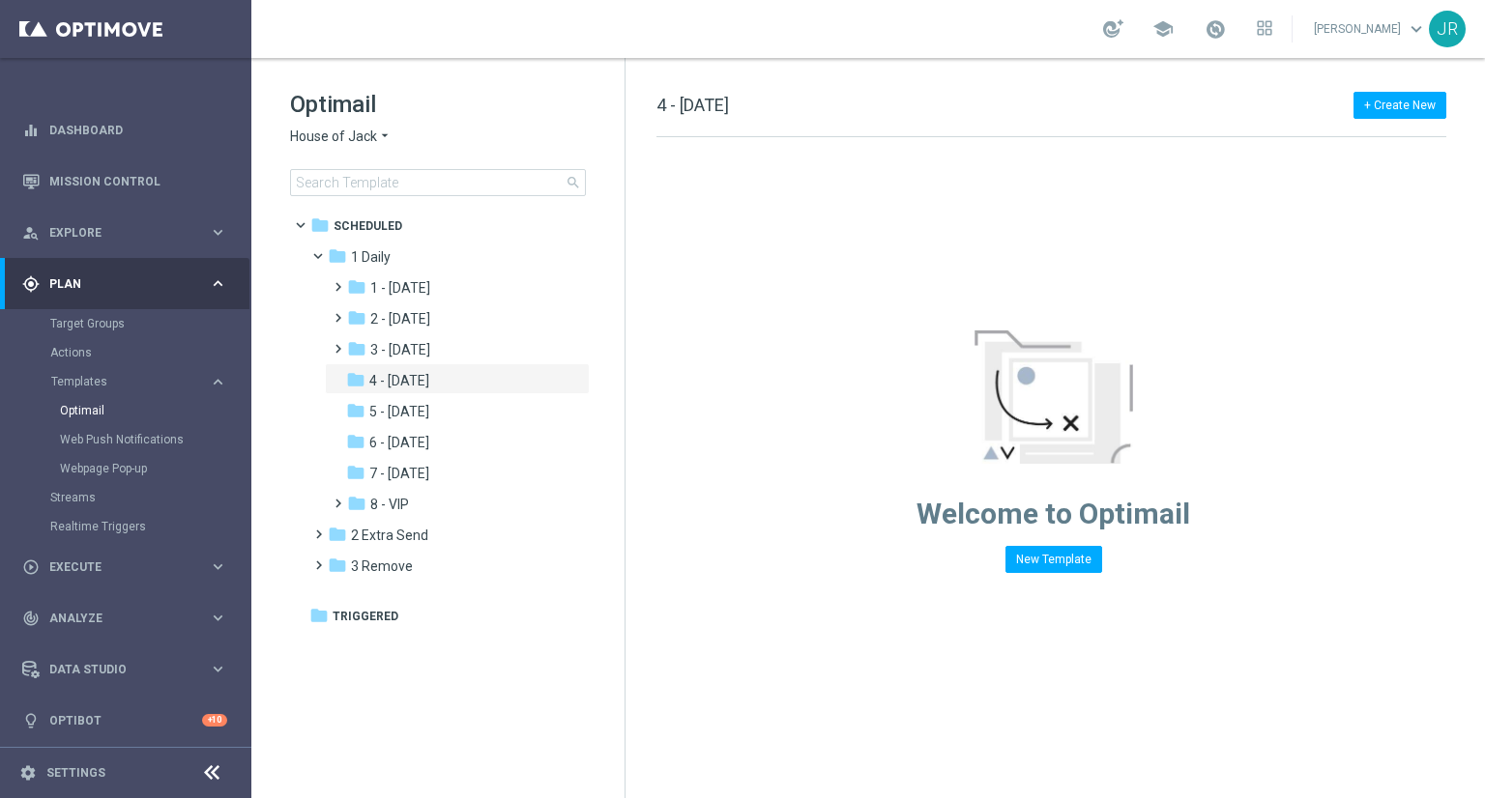
click at [354, 134] on span "House of Jack" at bounding box center [333, 137] width 87 height 18
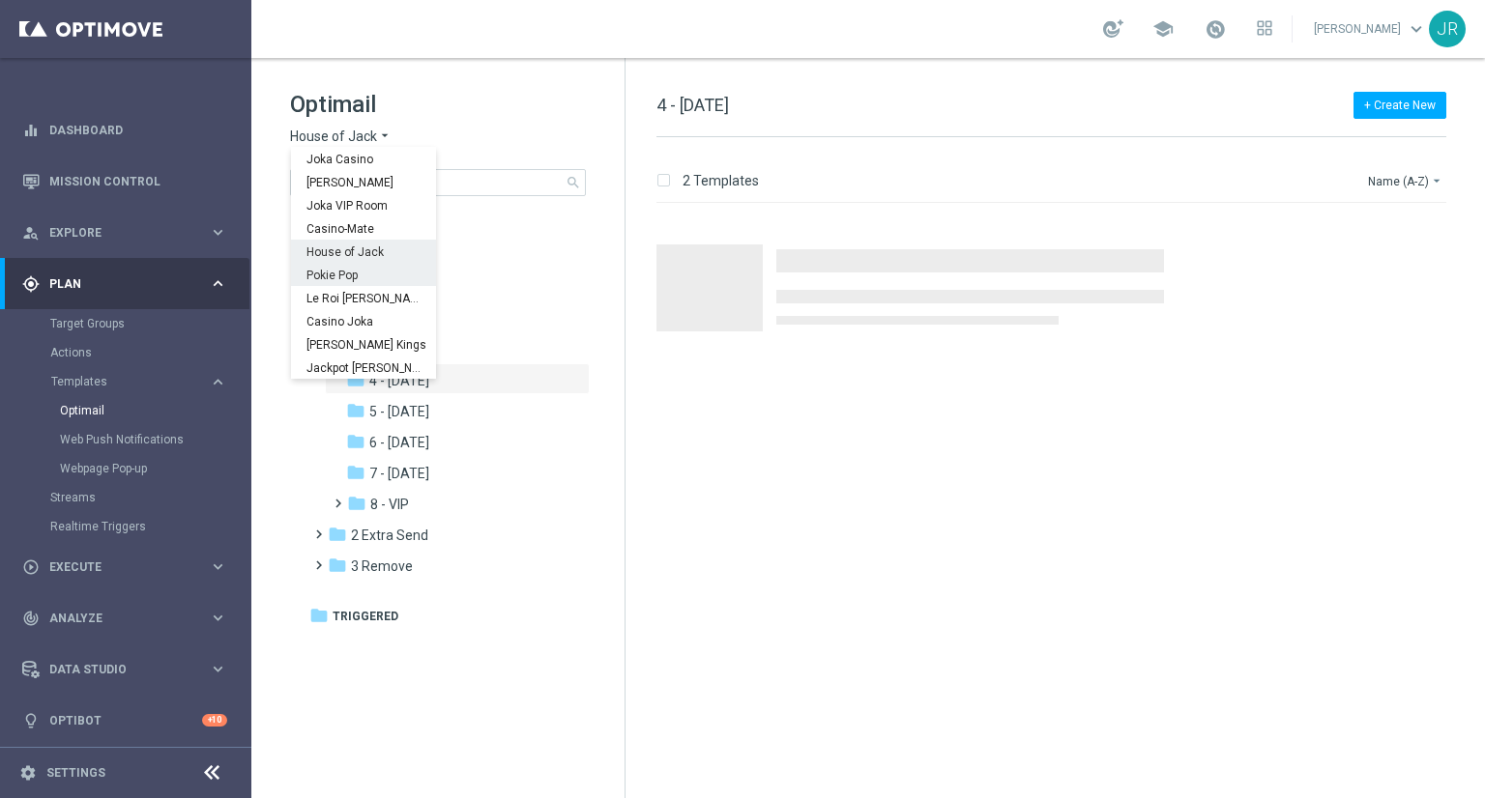
click at [0, 0] on span "Pokie Pop" at bounding box center [0, 0] width 0 height 0
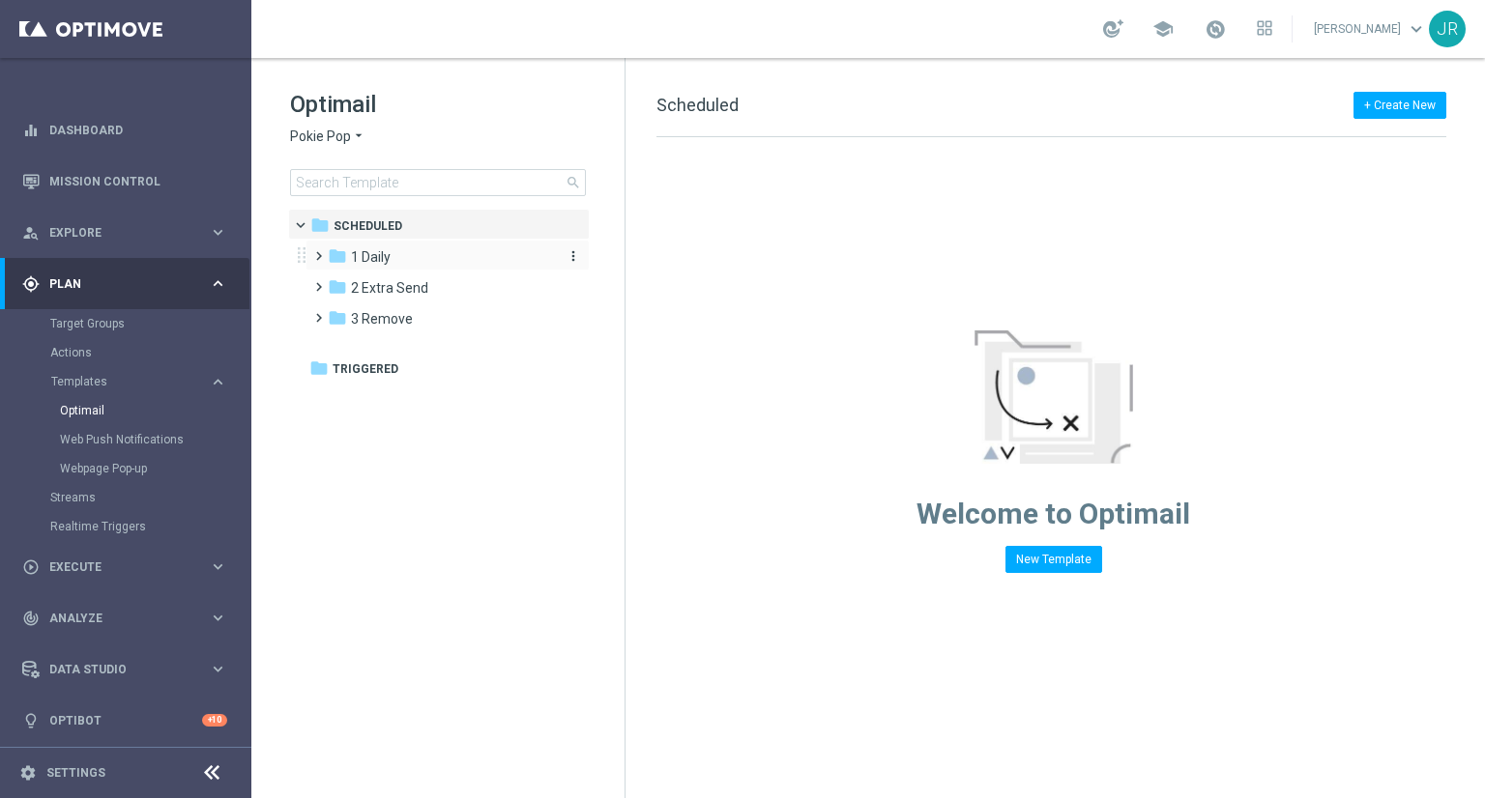
click at [394, 254] on div "folder 1 Daily" at bounding box center [439, 257] width 222 height 22
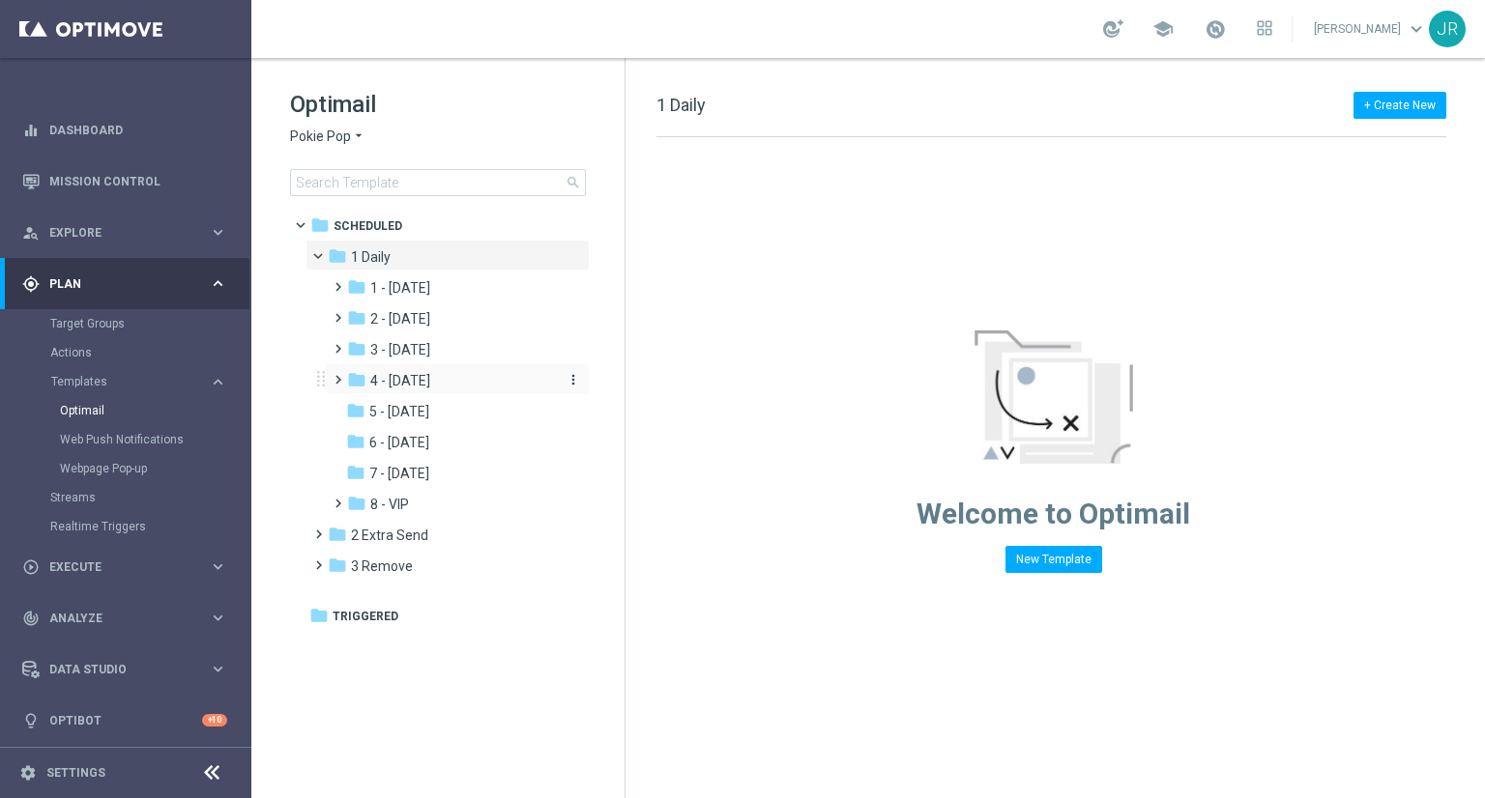
click at [393, 382] on span "4 - Friday" at bounding box center [400, 380] width 60 height 17
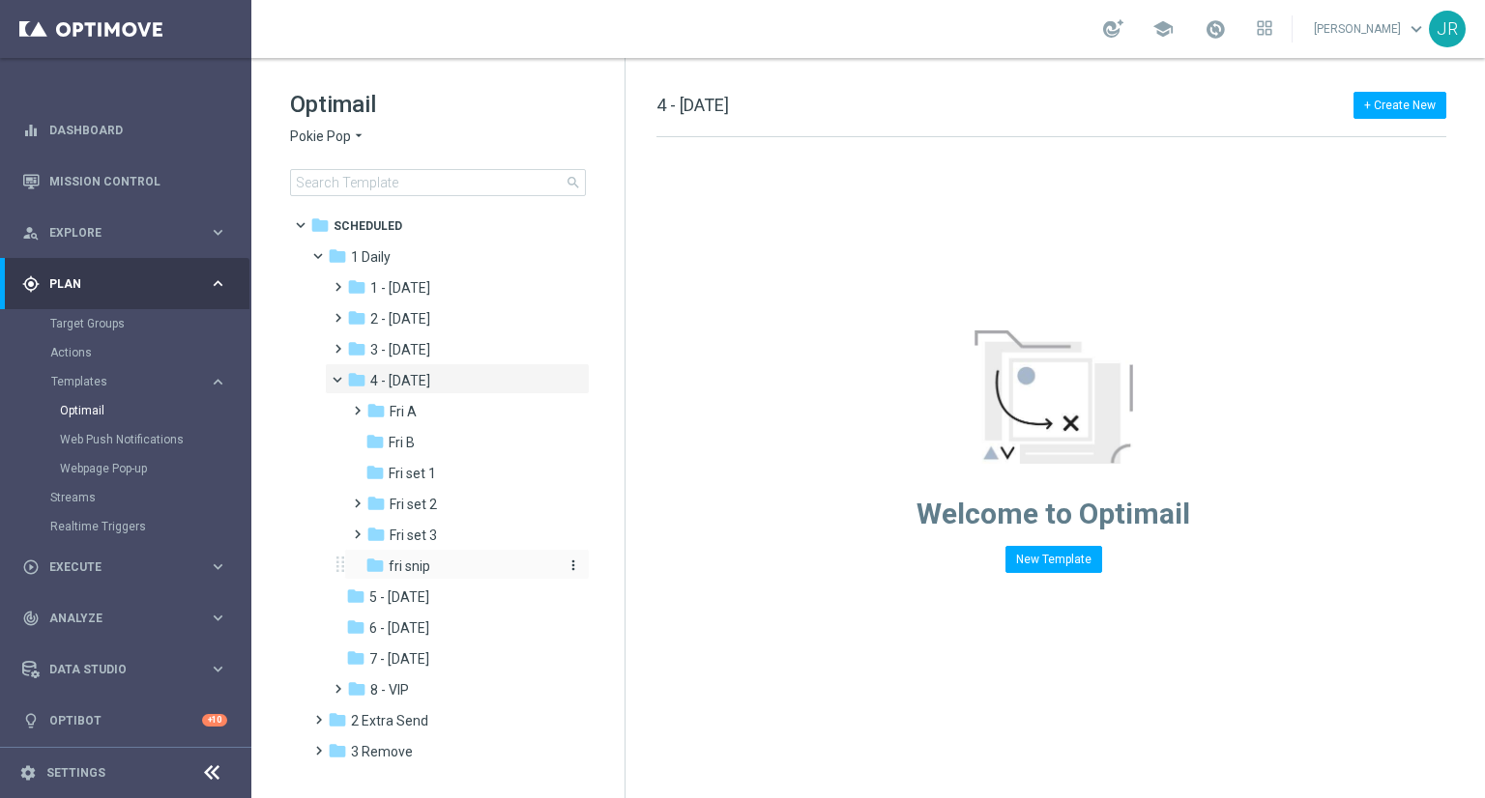
click at [418, 569] on span "fri snip" at bounding box center [410, 566] width 42 height 17
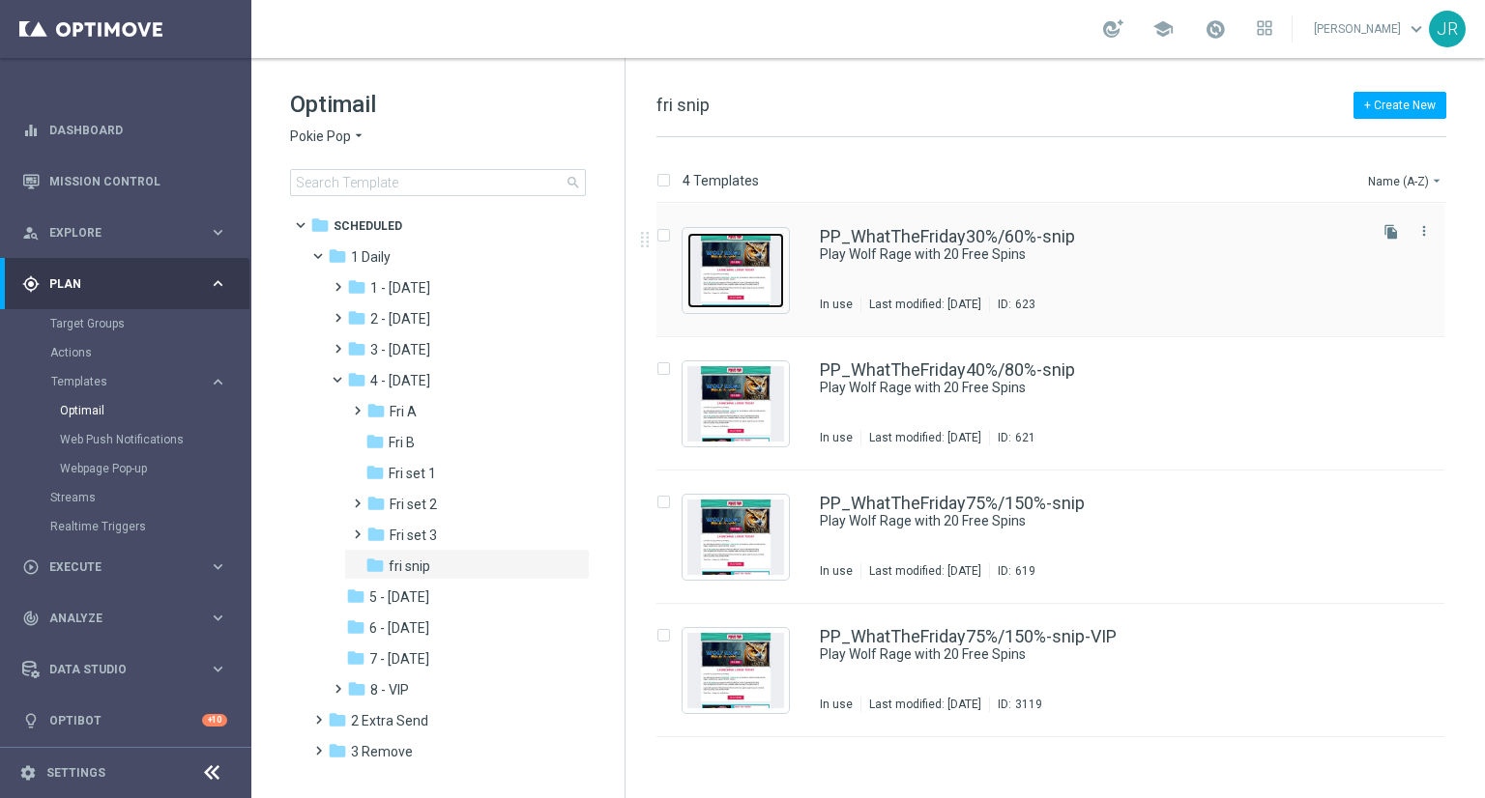
click at [756, 285] on img "Press SPACE to select this row." at bounding box center [735, 270] width 97 height 75
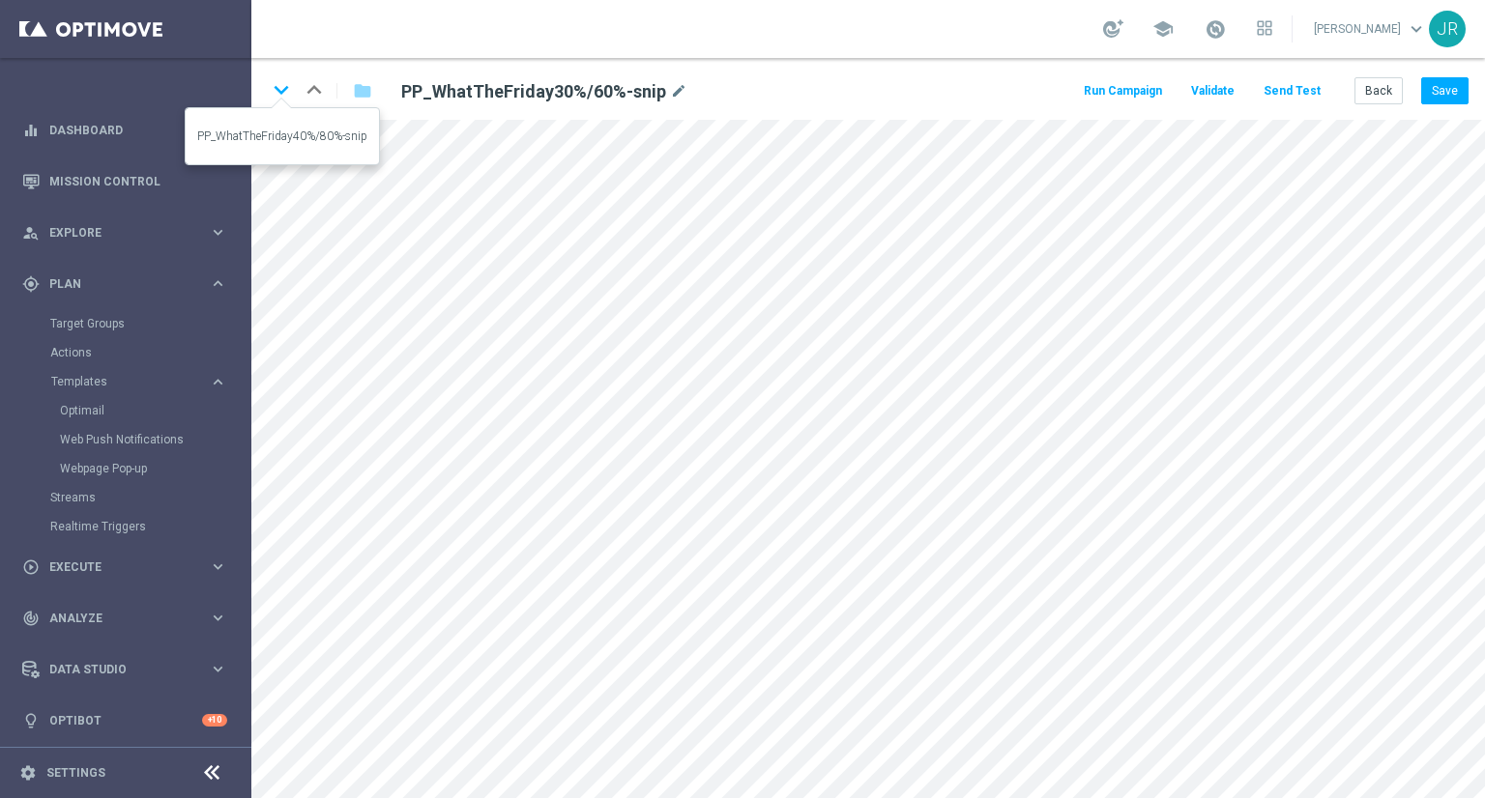
click at [276, 94] on icon "keyboard_arrow_down" at bounding box center [281, 89] width 29 height 29
click at [283, 90] on icon "keyboard_arrow_down" at bounding box center [281, 89] width 29 height 29
click at [274, 89] on icon "keyboard_arrow_down" at bounding box center [281, 89] width 29 height 29
click at [1456, 90] on button "Save" at bounding box center [1444, 90] width 47 height 27
